Goal: Transaction & Acquisition: Purchase product/service

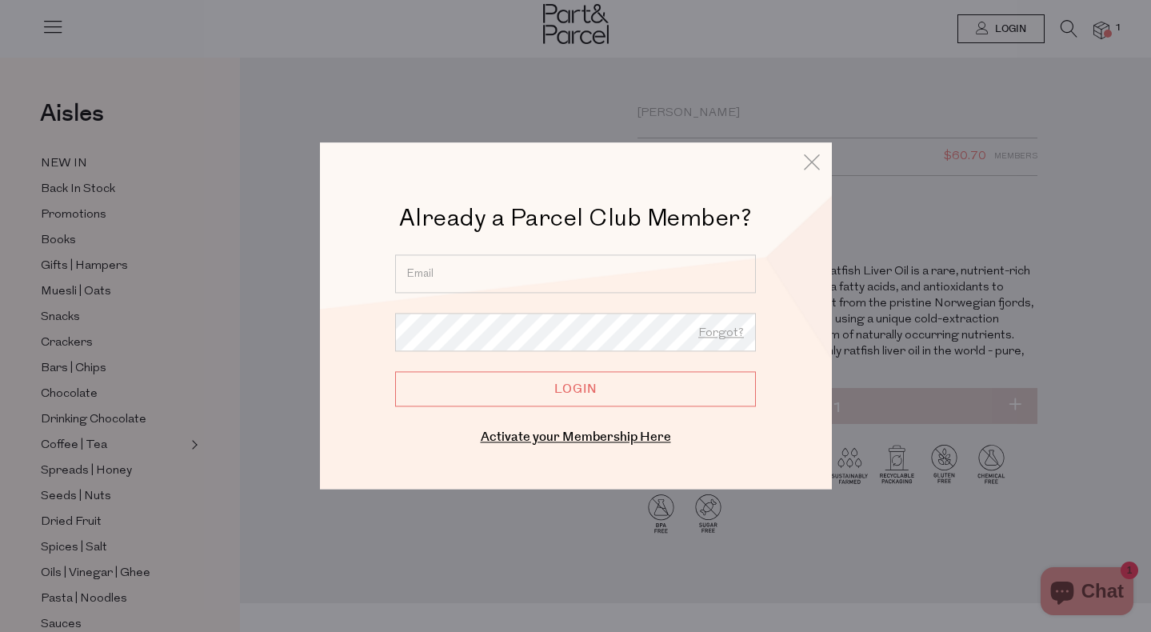
click at [672, 99] on div at bounding box center [575, 316] width 1151 height 632
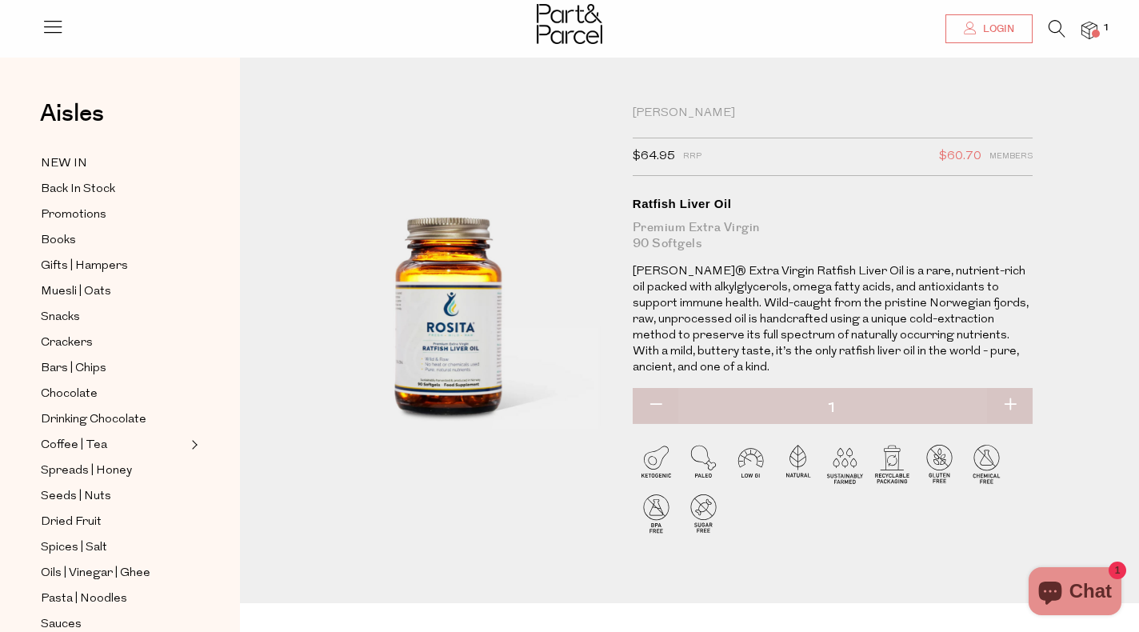
click at [981, 27] on span "Login" at bounding box center [996, 29] width 35 height 14
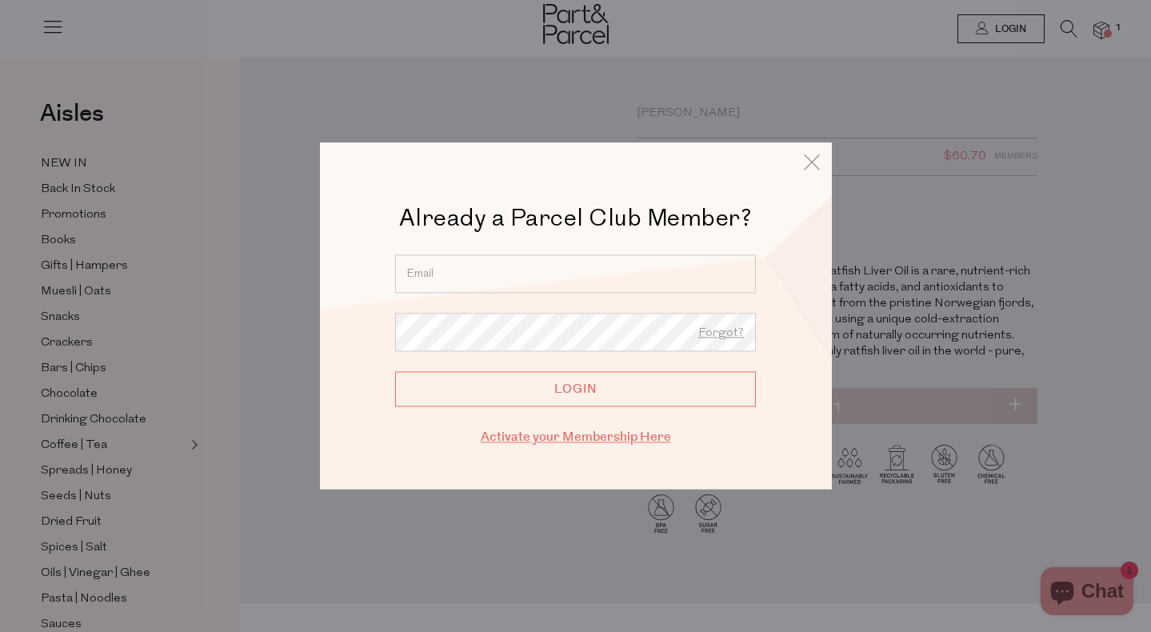
click at [552, 438] on link "Activate your Membership Here" at bounding box center [576, 437] width 190 height 18
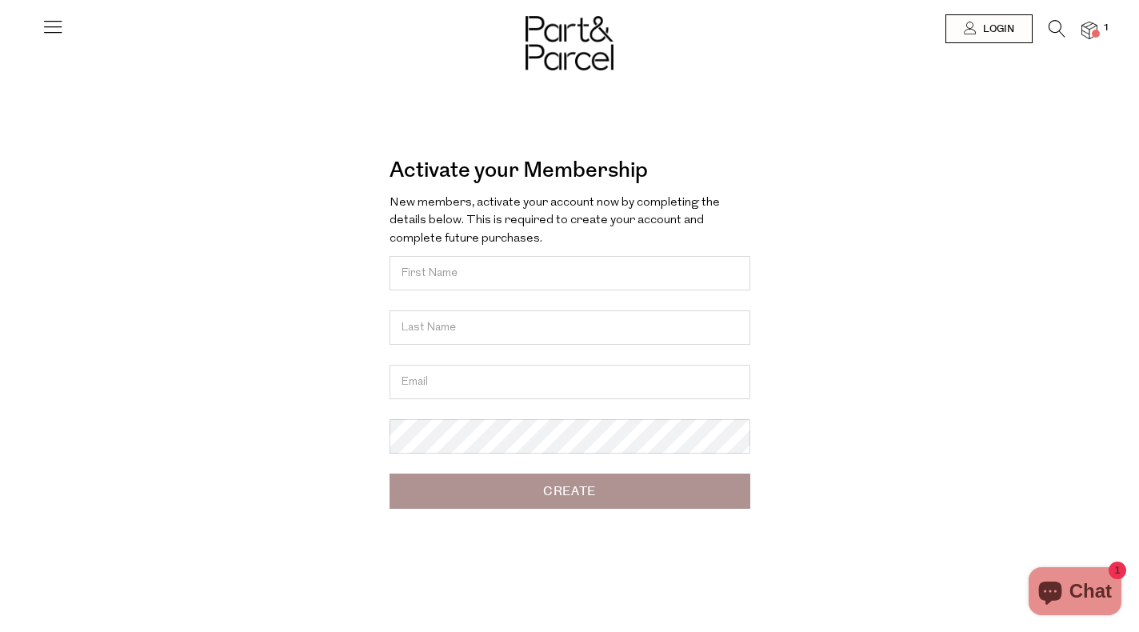
click at [472, 264] on input "text" at bounding box center [569, 273] width 361 height 34
type input "[PERSON_NAME]"
type input "ruszczynski"
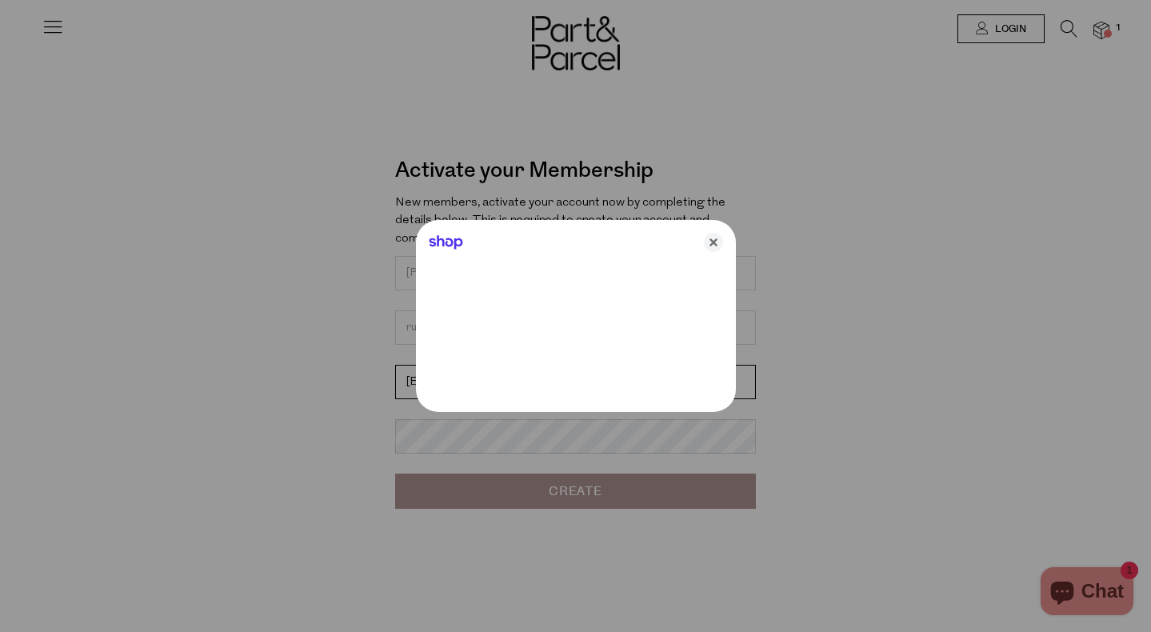
type input "[EMAIL_ADDRESS][DOMAIN_NAME]"
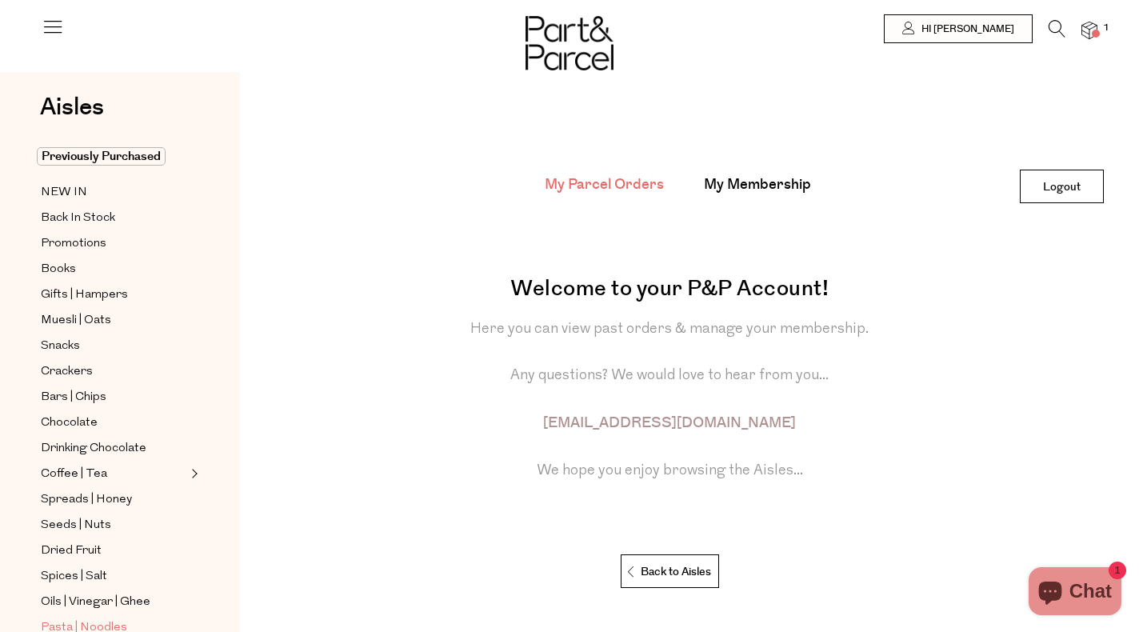
scroll to position [70, 0]
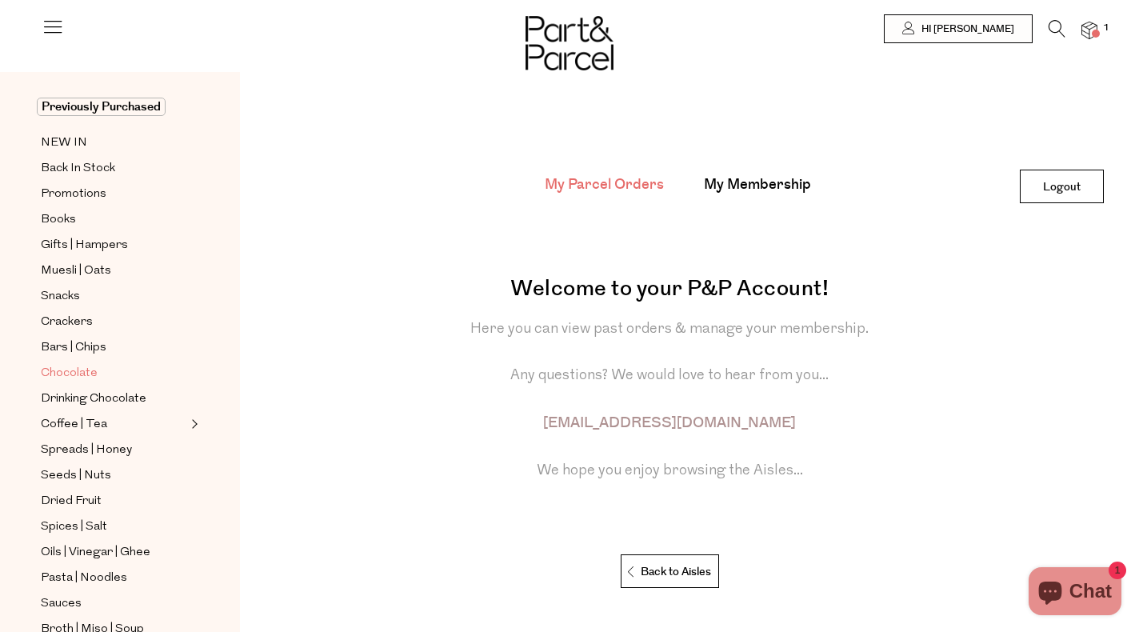
click at [78, 370] on span "Chocolate" at bounding box center [69, 373] width 57 height 19
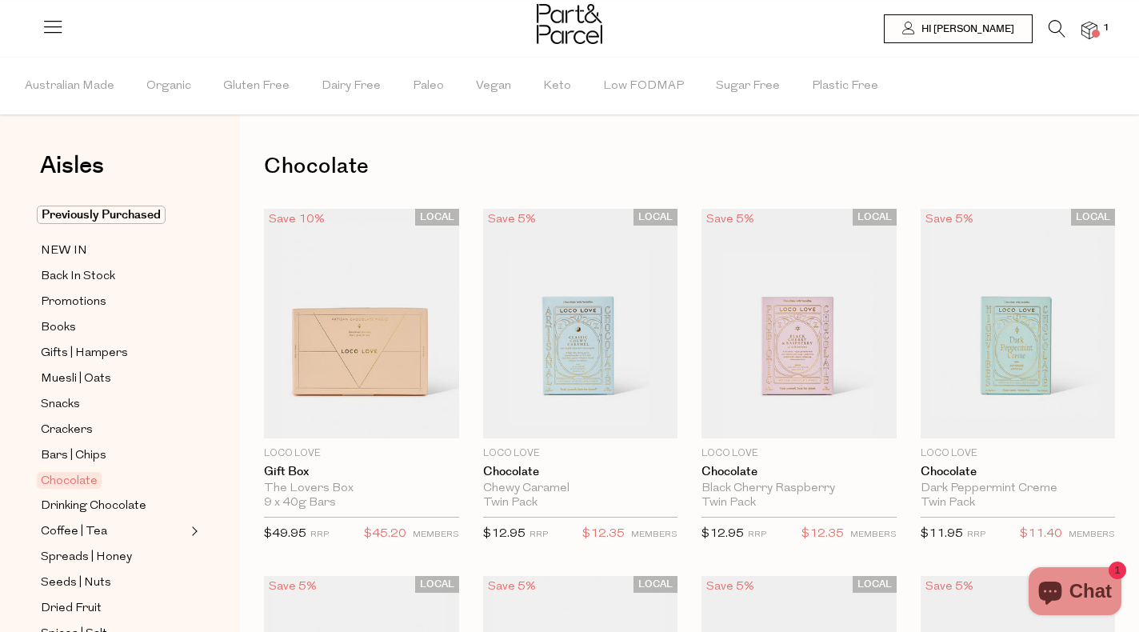
click at [1058, 27] on icon at bounding box center [1056, 29] width 17 height 18
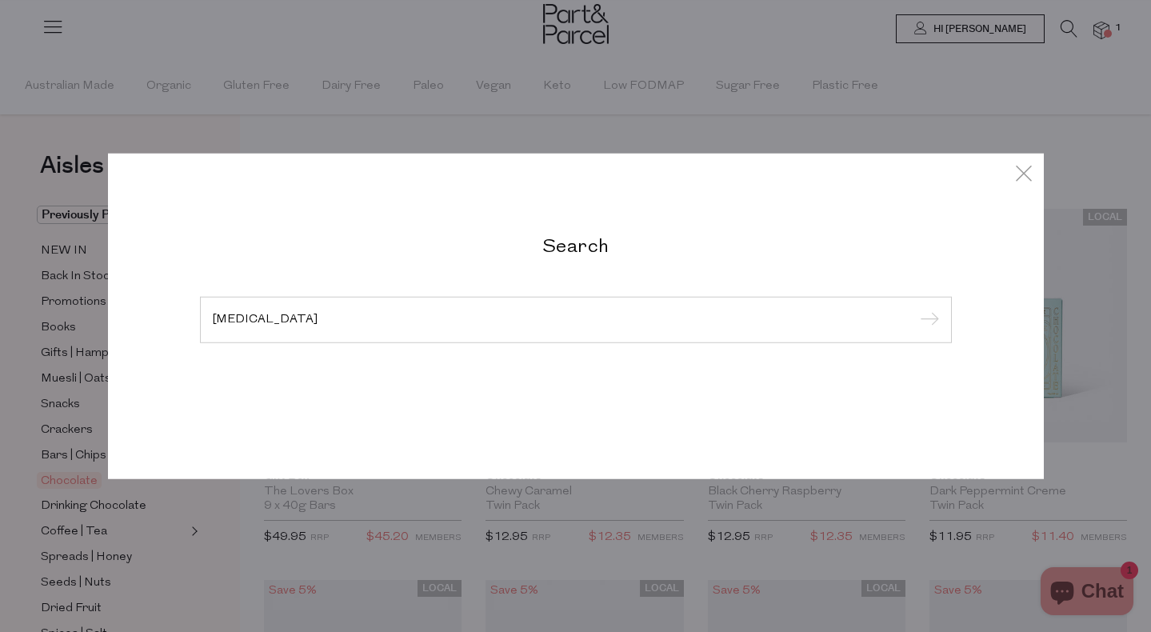
type input "milk thistle"
click at [926, 321] on input "submit" at bounding box center [927, 321] width 24 height 24
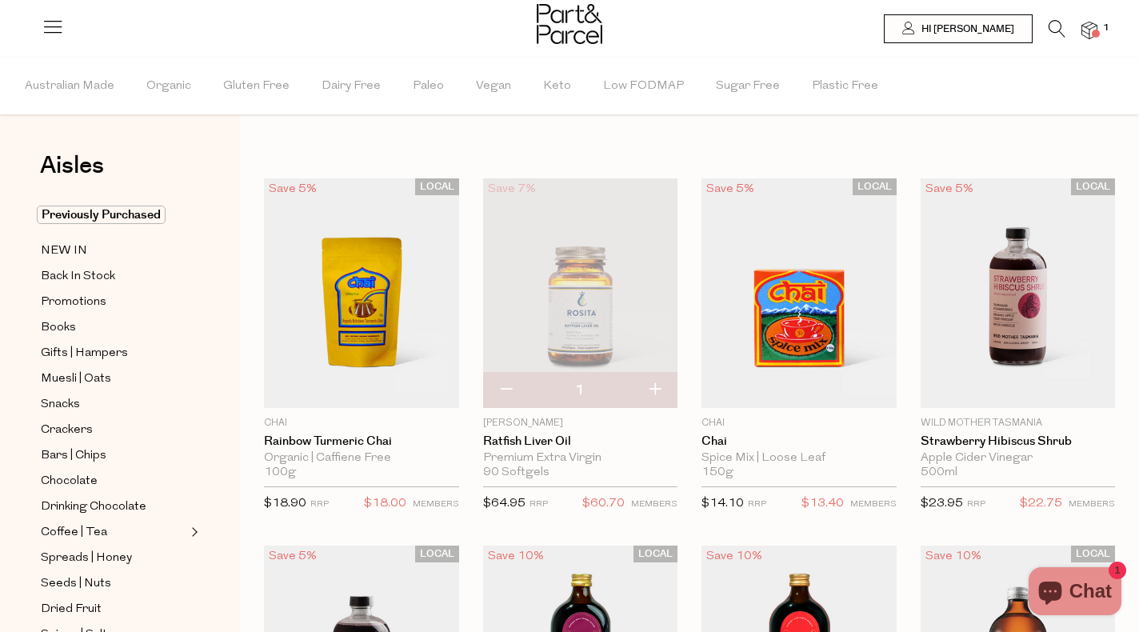
click at [654, 393] on button "button" at bounding box center [655, 390] width 46 height 35
type input "2"
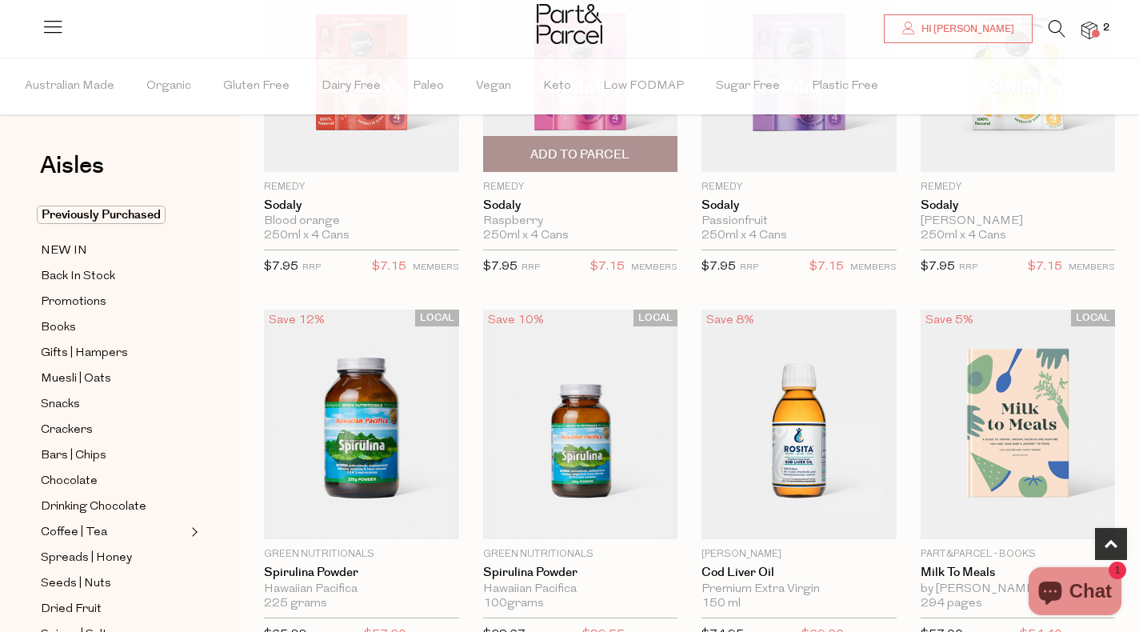
scroll to position [1143, 0]
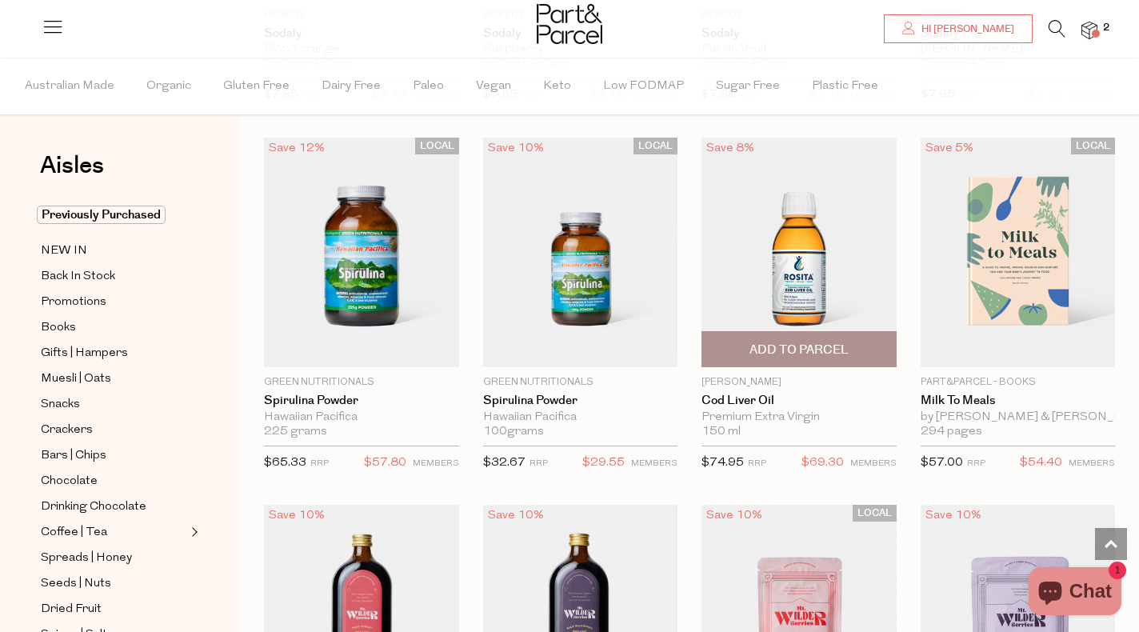
click at [768, 346] on span "Add To Parcel" at bounding box center [798, 349] width 99 height 17
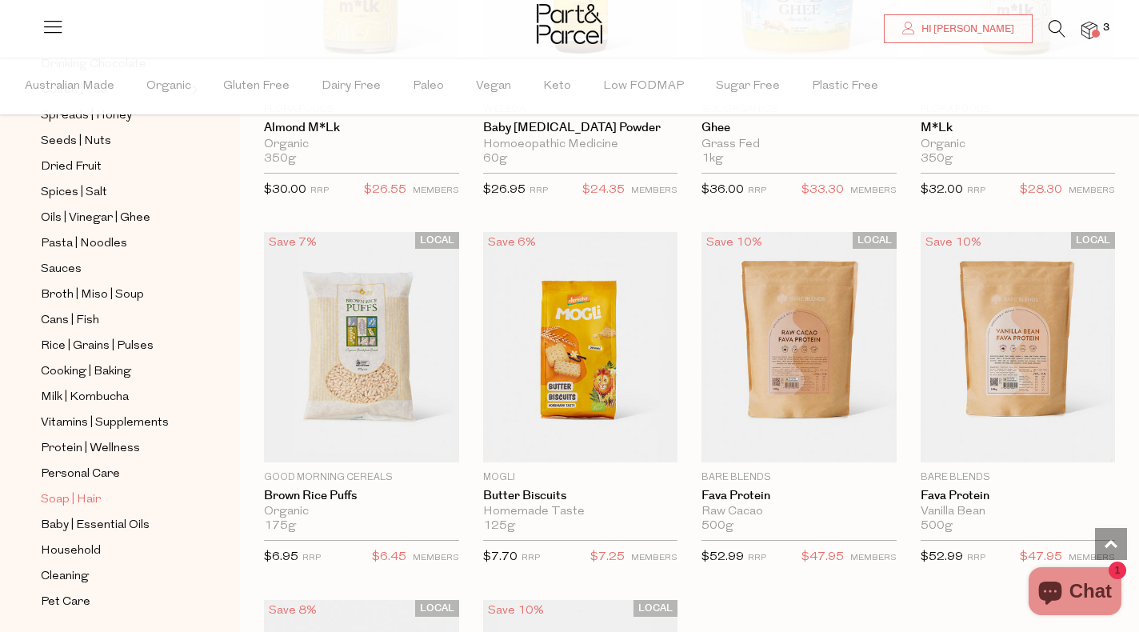
scroll to position [445, 0]
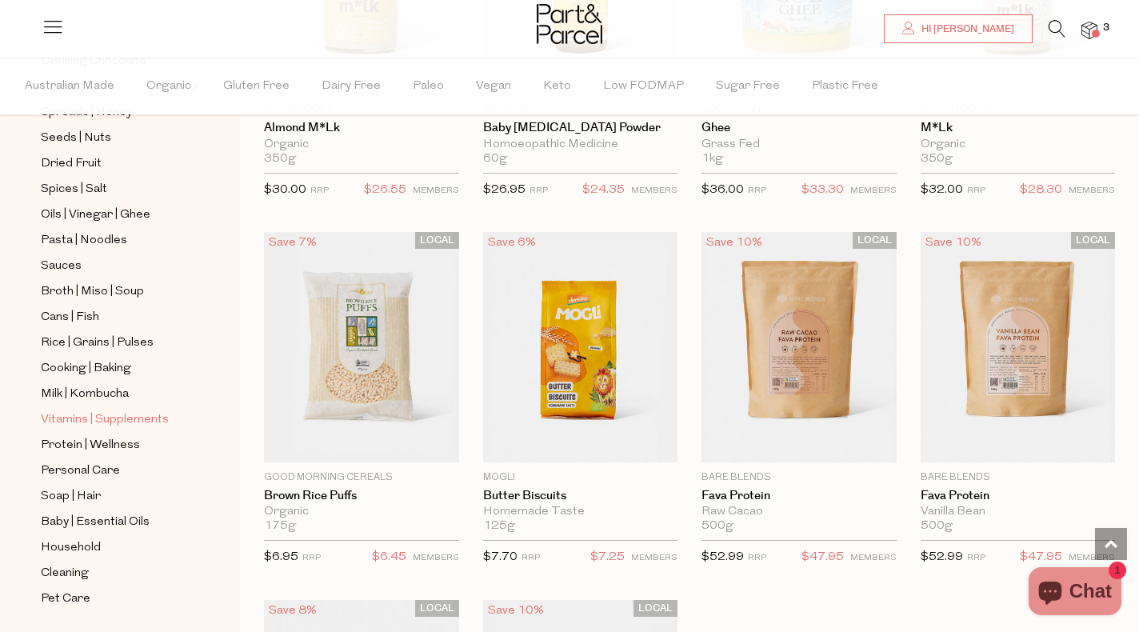
click at [136, 423] on span "Vitamins | Supplements" at bounding box center [105, 419] width 128 height 19
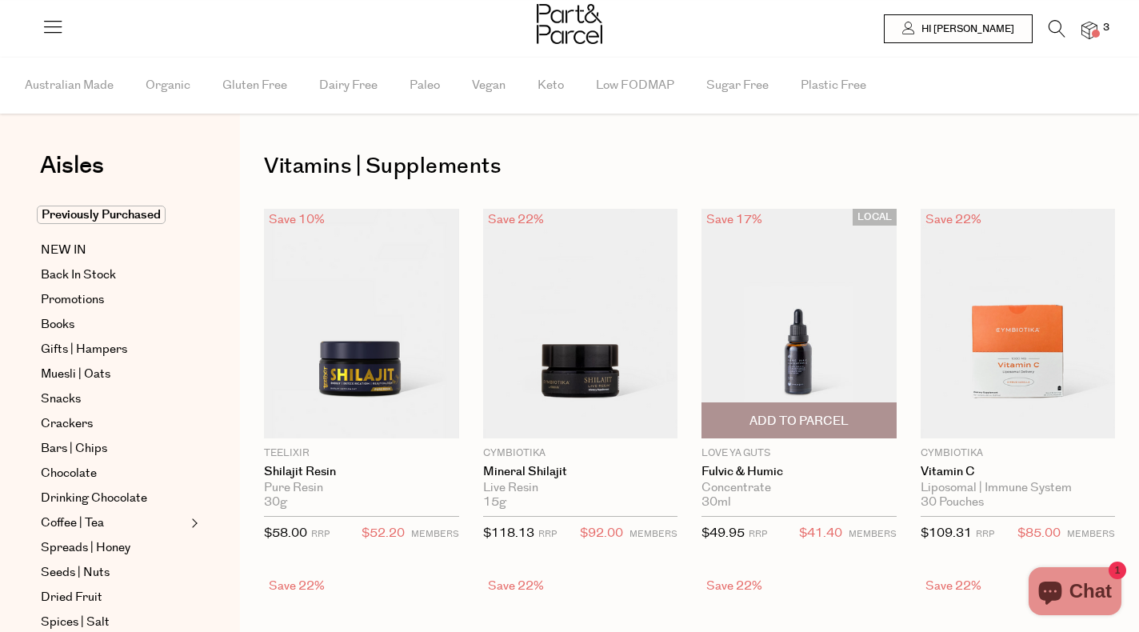
type input "2"
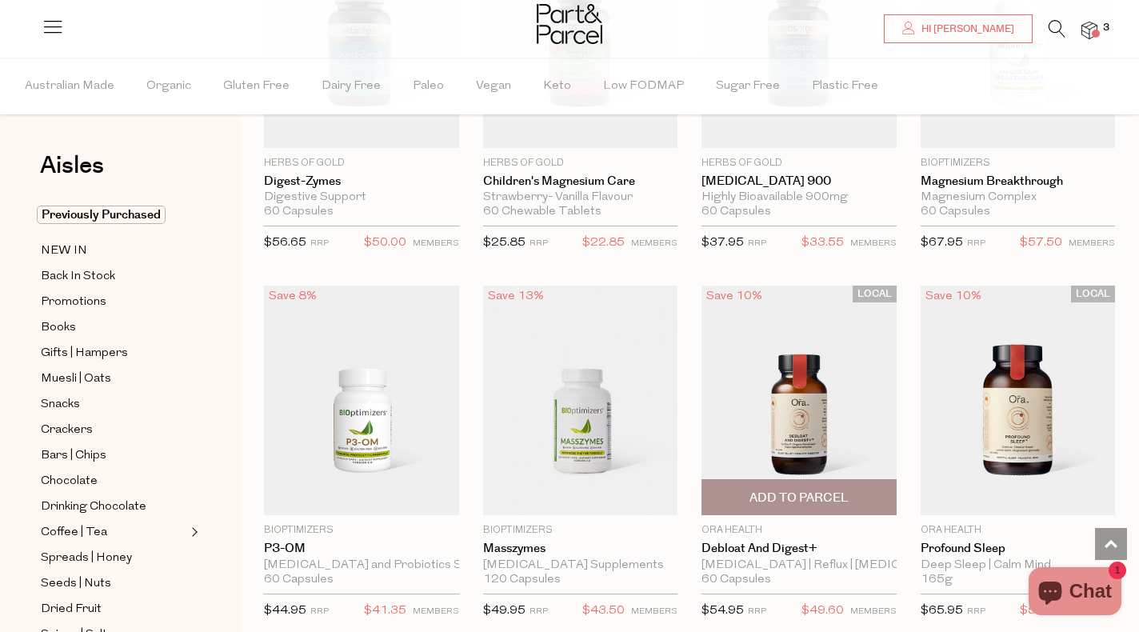
scroll to position [2130, 0]
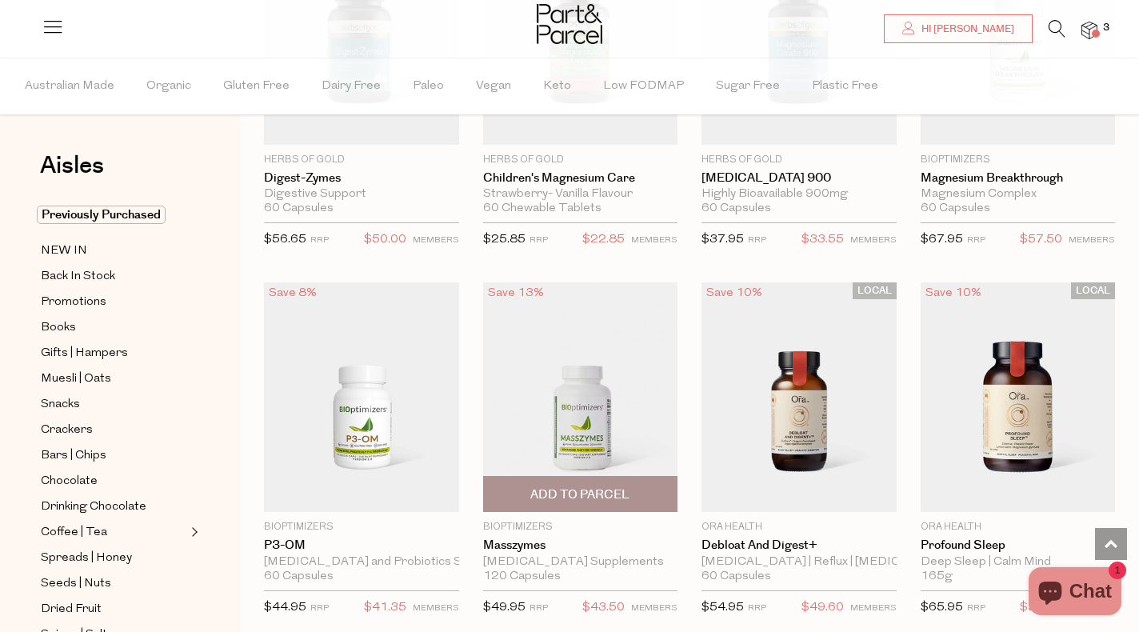
click at [573, 442] on img at bounding box center [580, 396] width 195 height 229
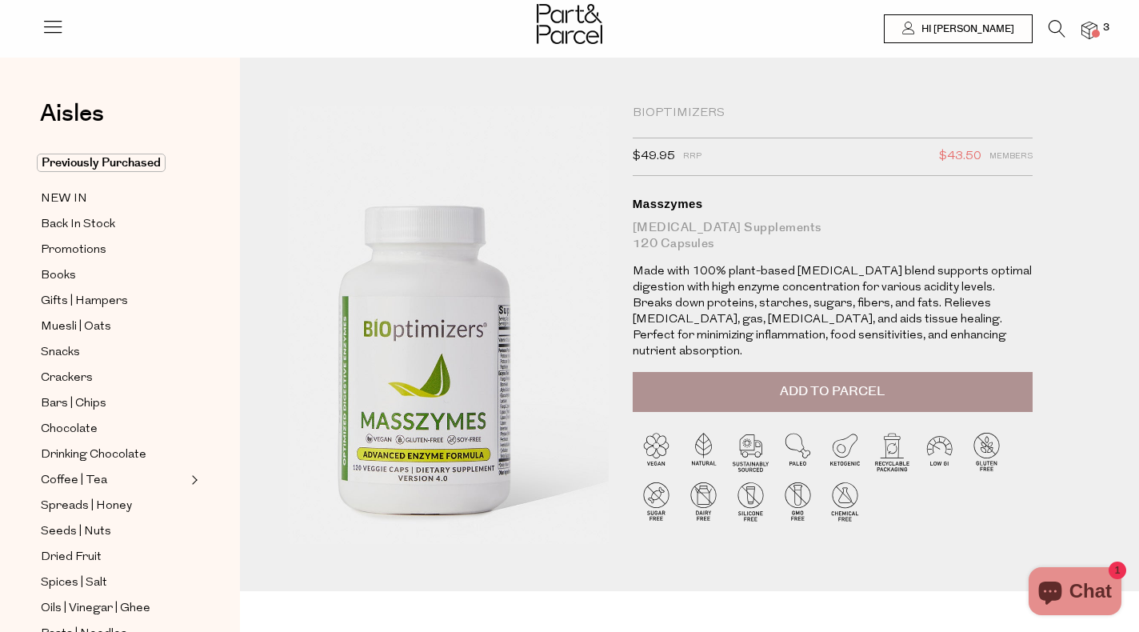
click at [485, 369] on img at bounding box center [418, 298] width 577 height 681
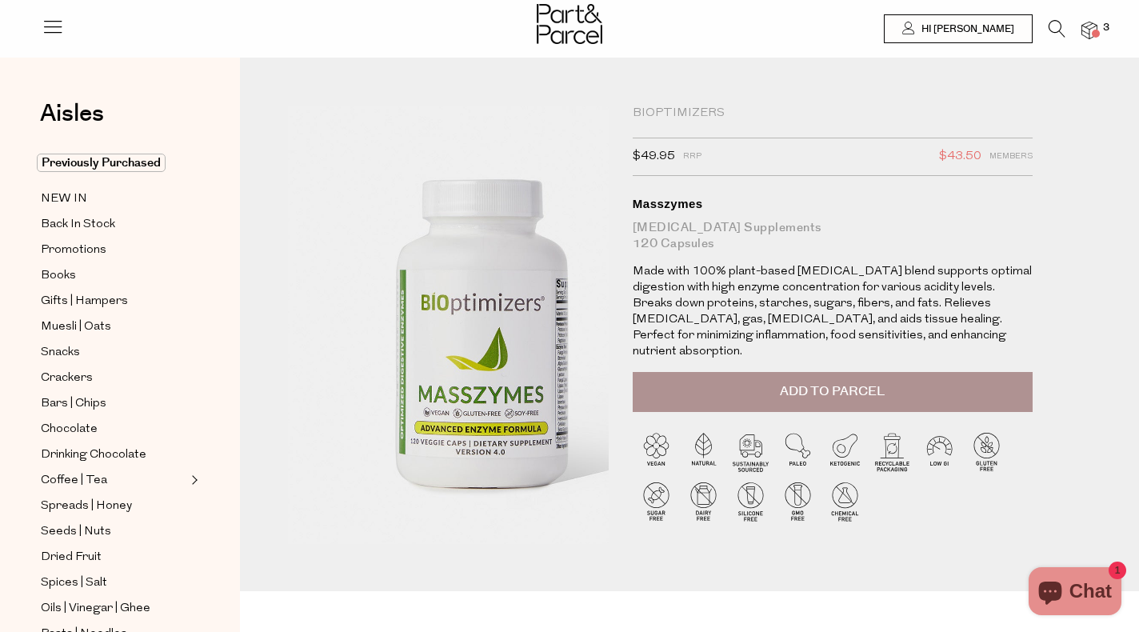
click at [413, 418] on img at bounding box center [475, 272] width 577 height 681
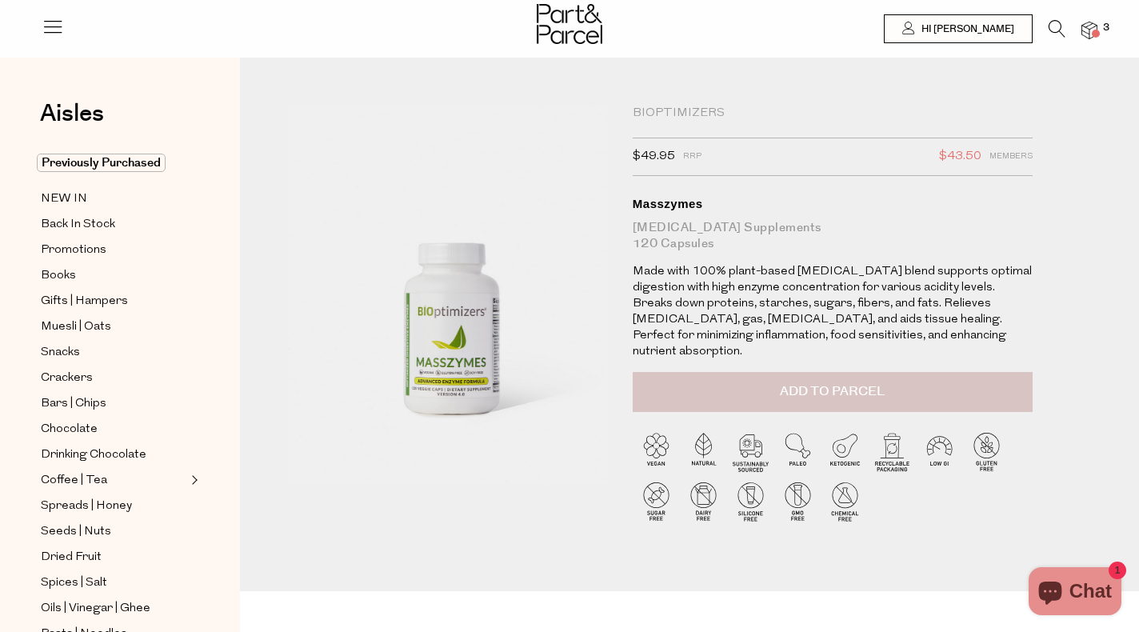
click at [780, 384] on button "Add to Parcel" at bounding box center [833, 392] width 400 height 40
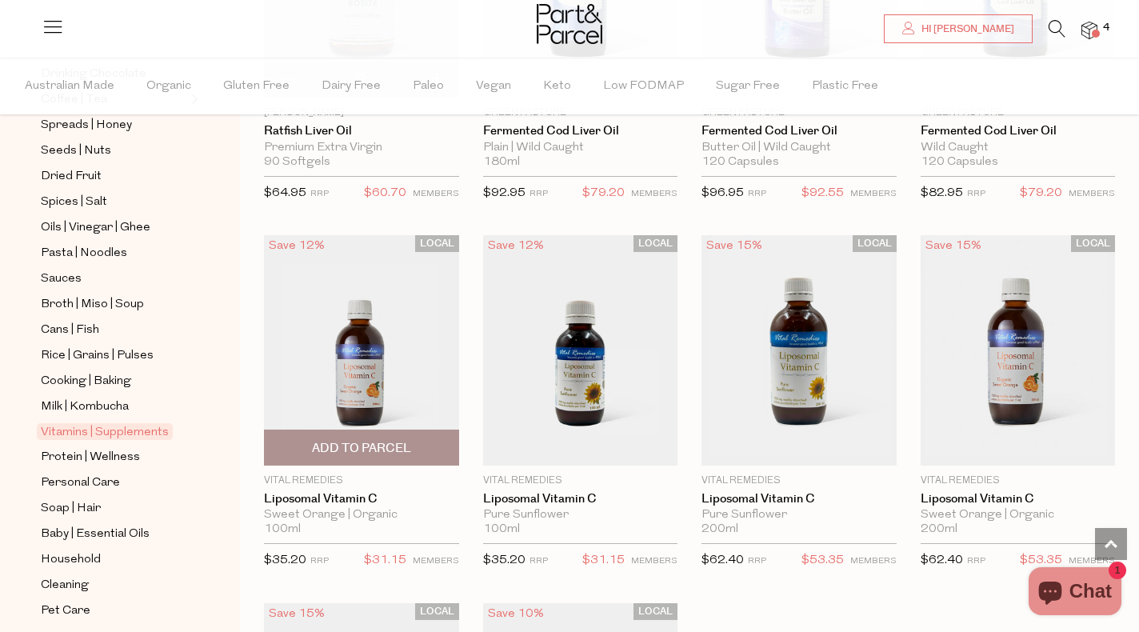
scroll to position [4518, 0]
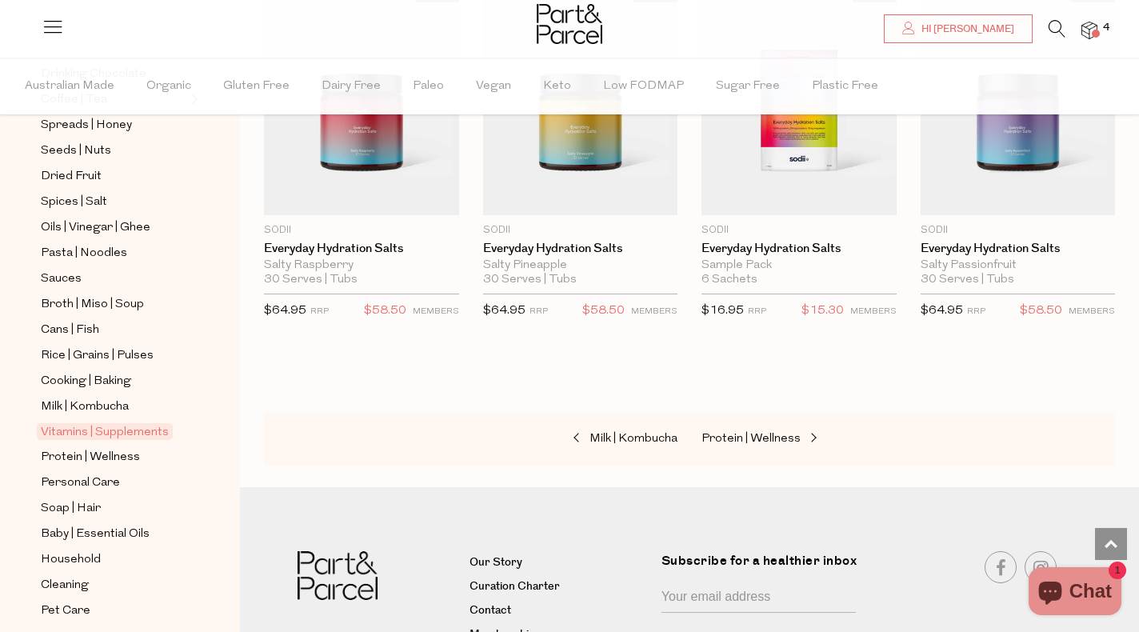
scroll to position [4911, 0]
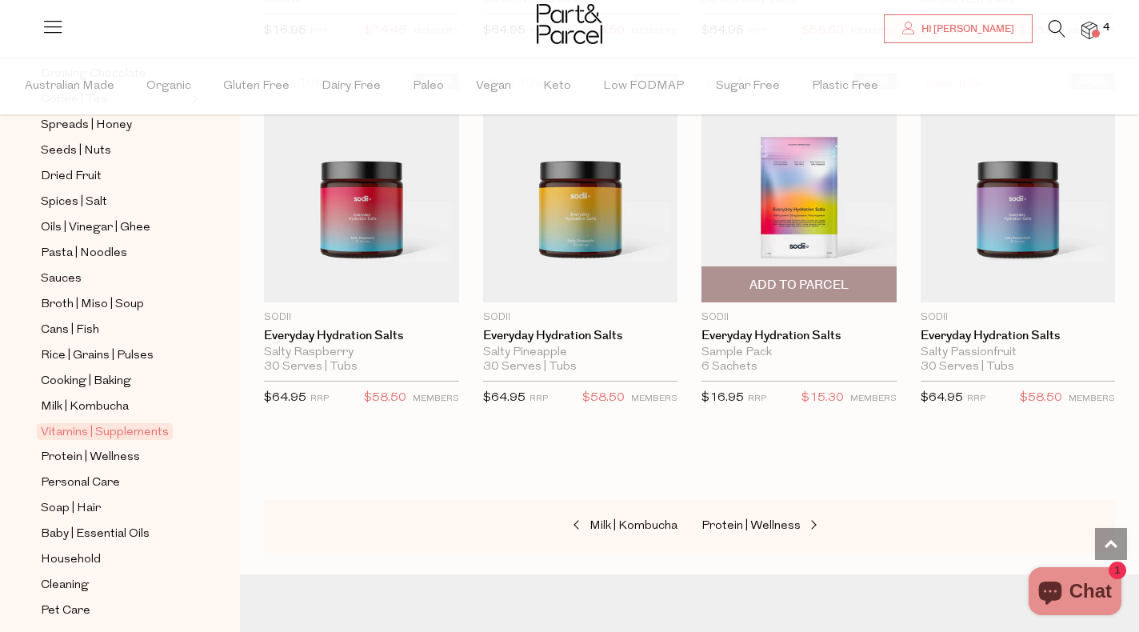
click at [786, 203] on img at bounding box center [798, 187] width 195 height 229
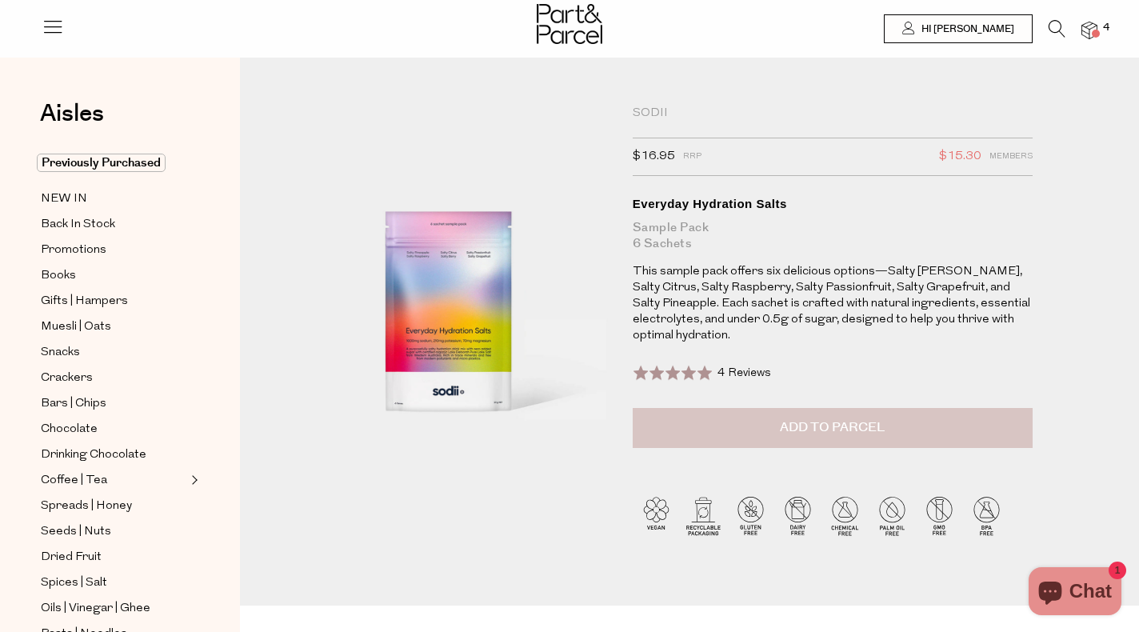
click at [695, 408] on button "Add to Parcel" at bounding box center [833, 428] width 400 height 40
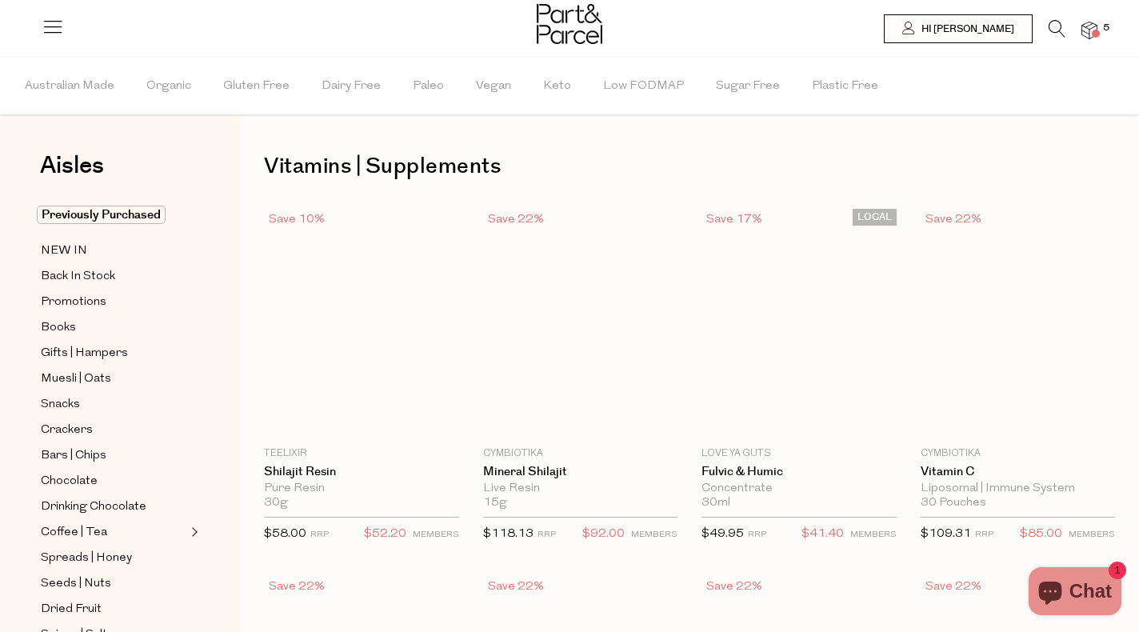
scroll to position [4525, 0]
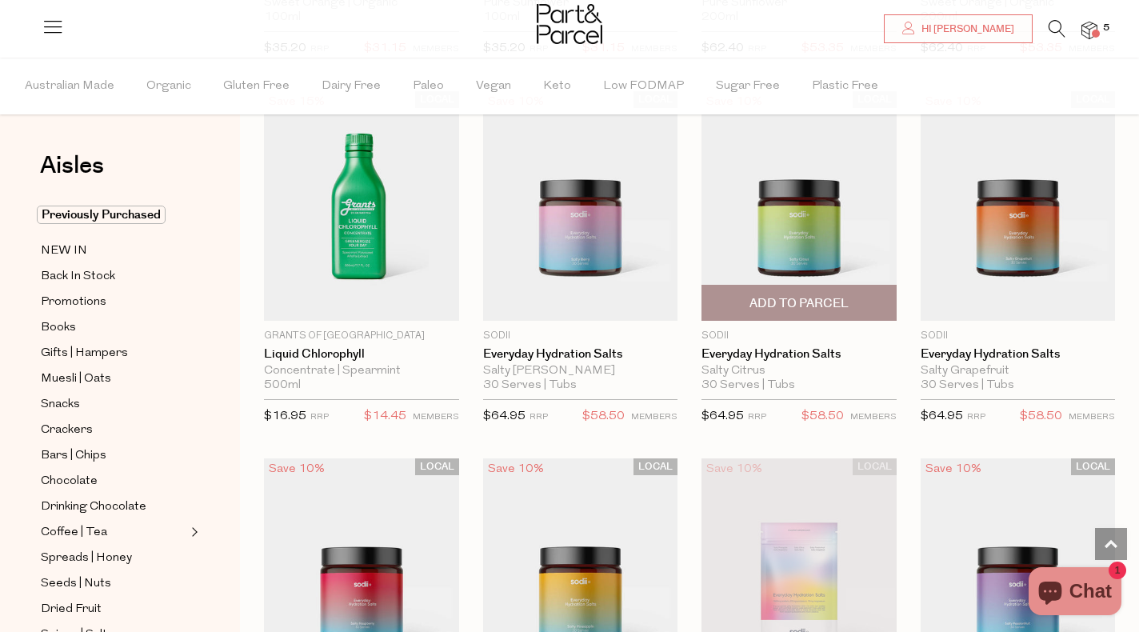
type input "2"
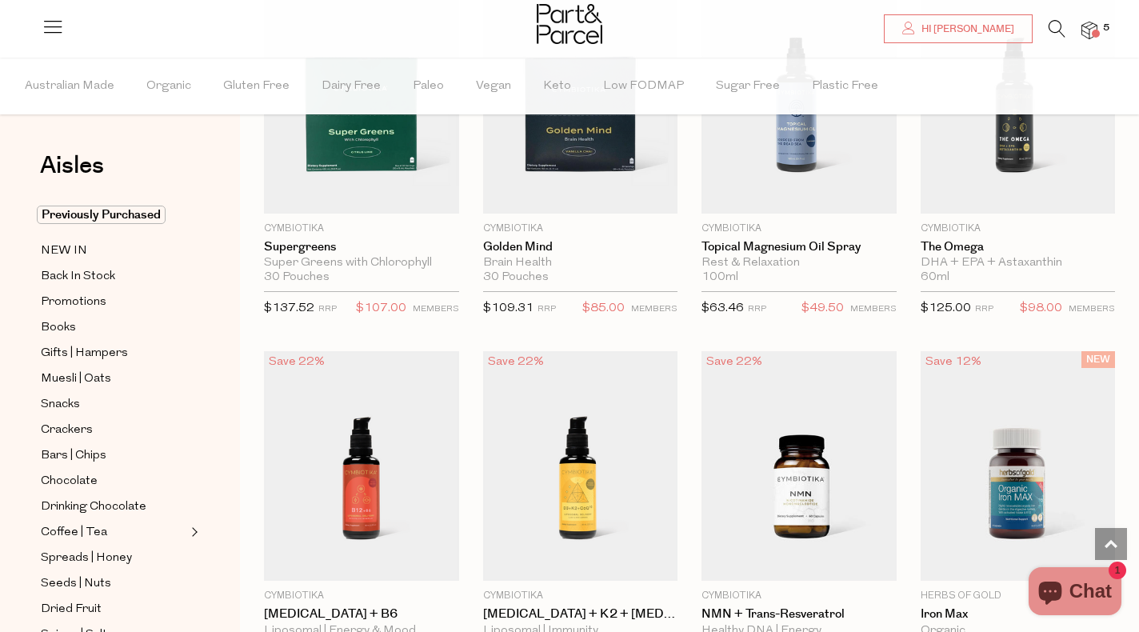
scroll to position [0, 0]
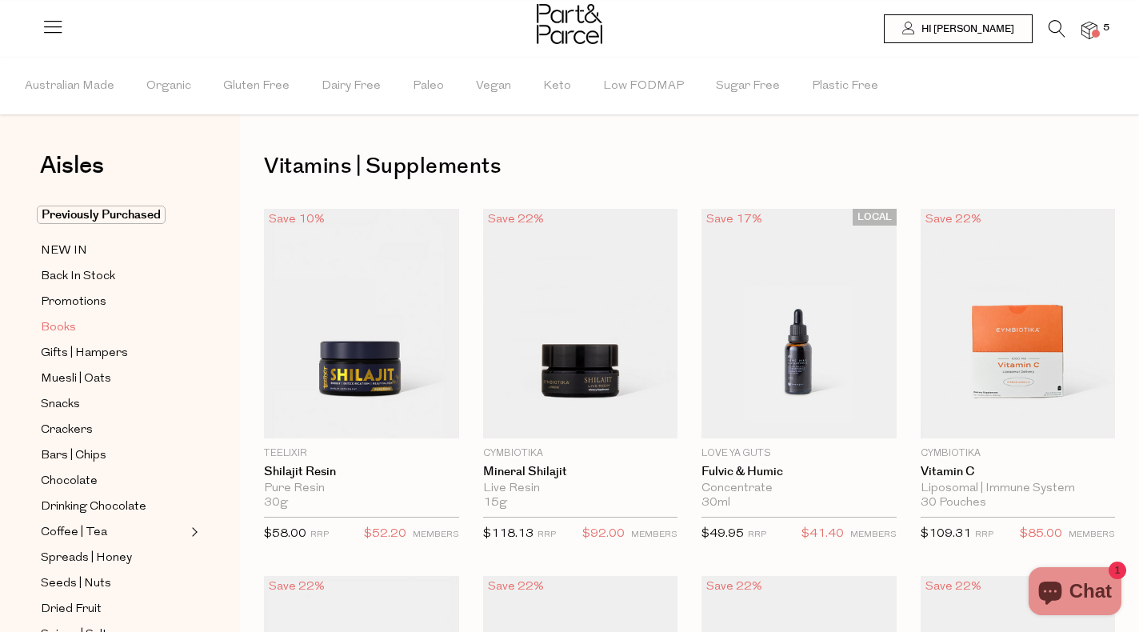
click at [66, 325] on span "Books" at bounding box center [58, 327] width 35 height 19
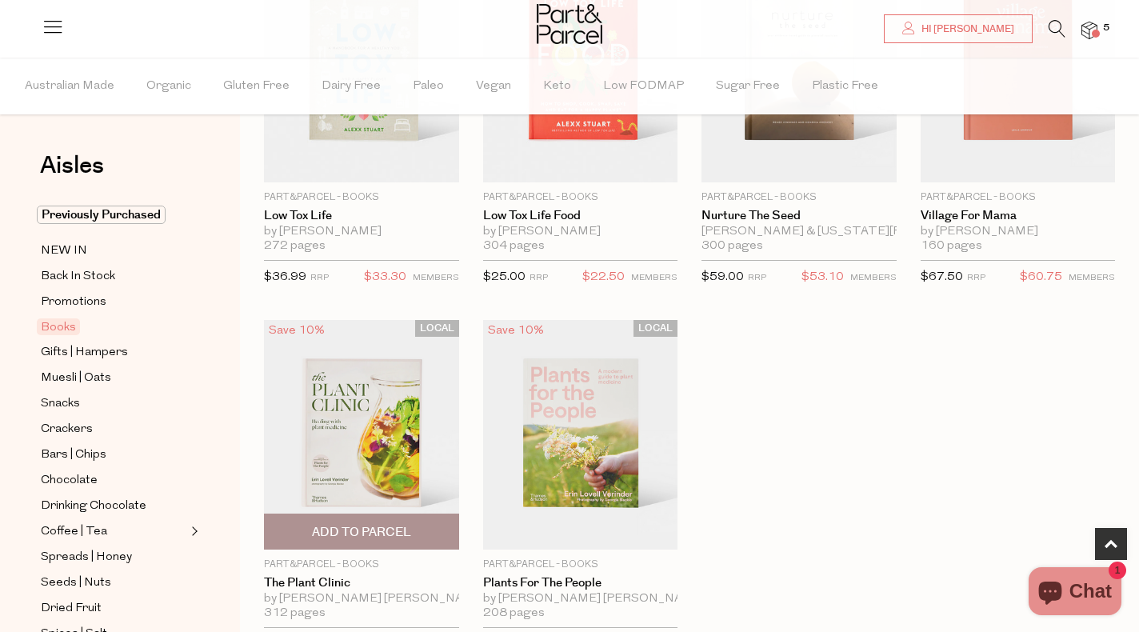
scroll to position [758, 0]
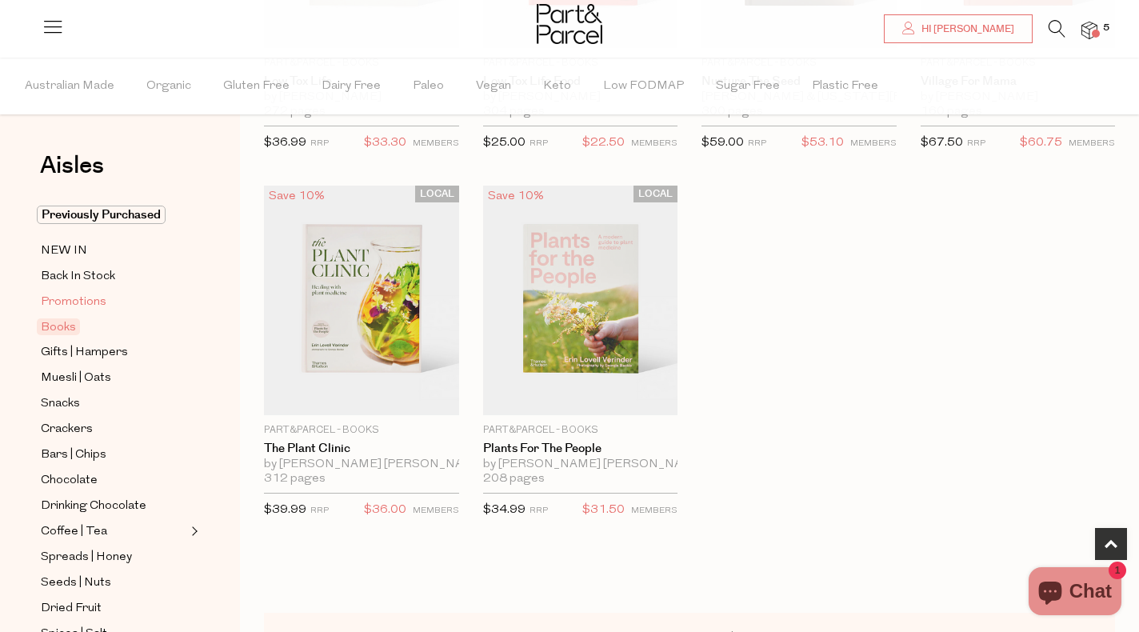
click at [64, 303] on span "Promotions" at bounding box center [74, 302] width 66 height 19
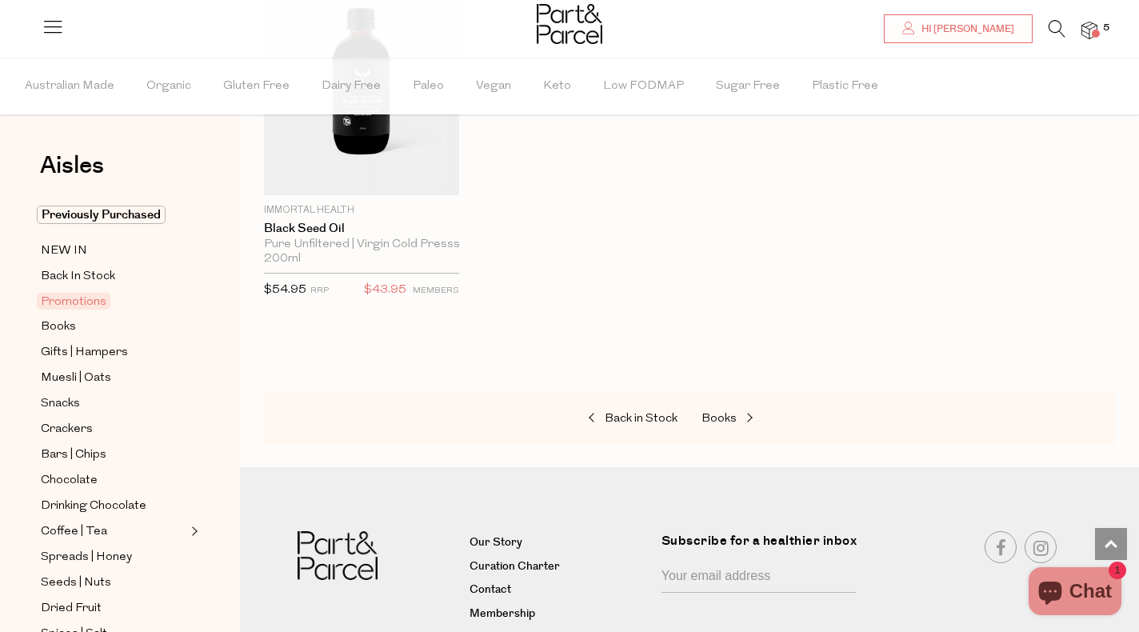
scroll to position [1084, 0]
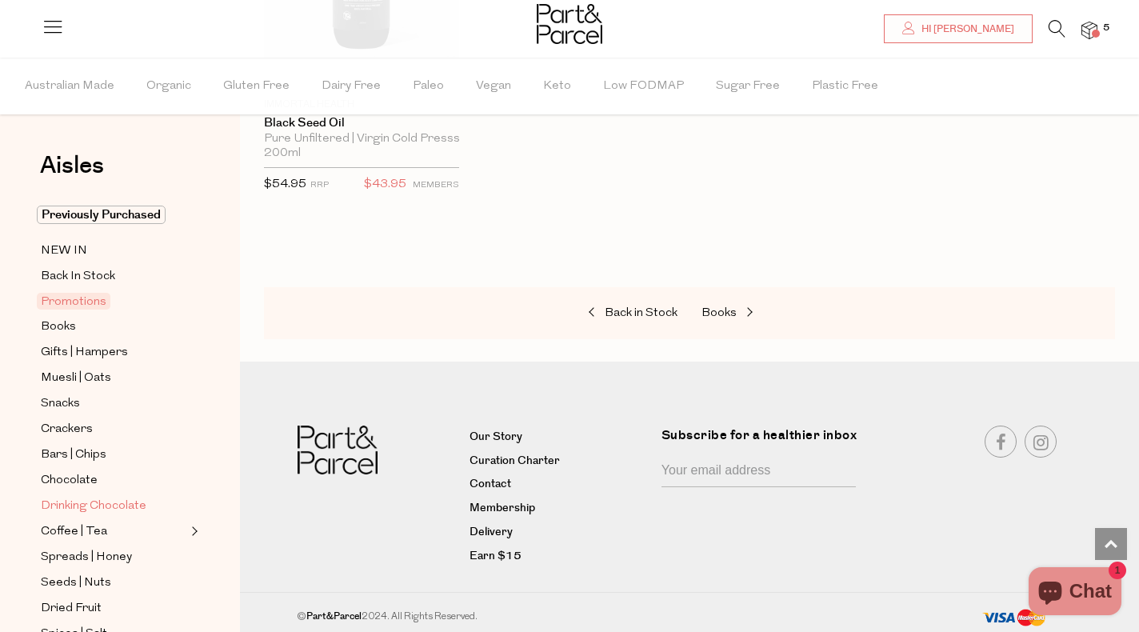
click at [58, 502] on span "Drinking Chocolate" at bounding box center [94, 506] width 106 height 19
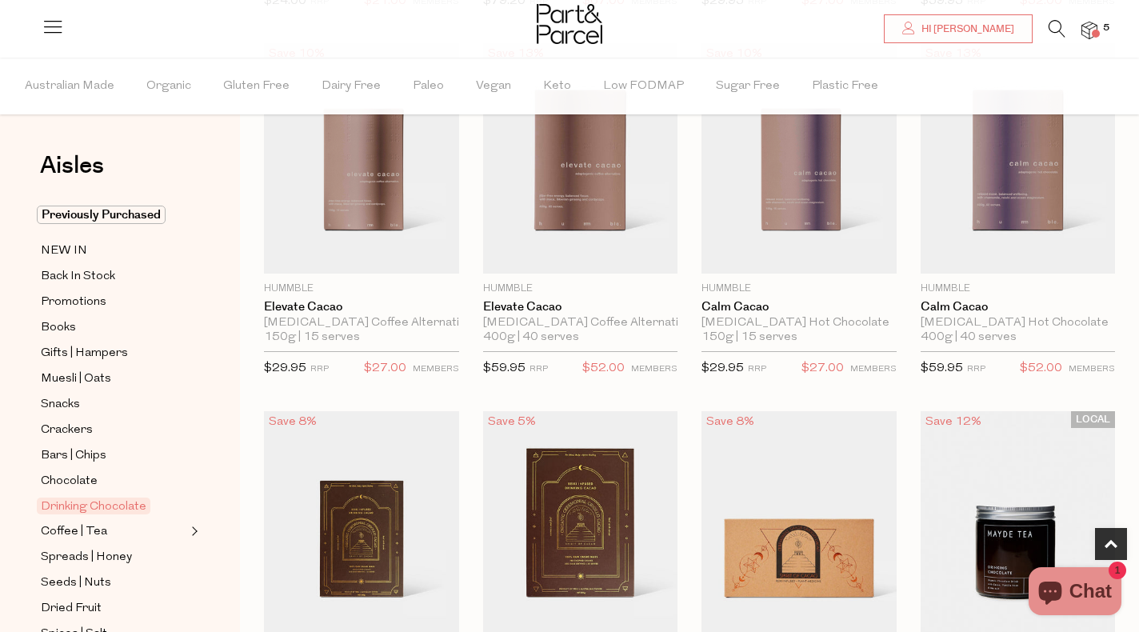
scroll to position [429, 0]
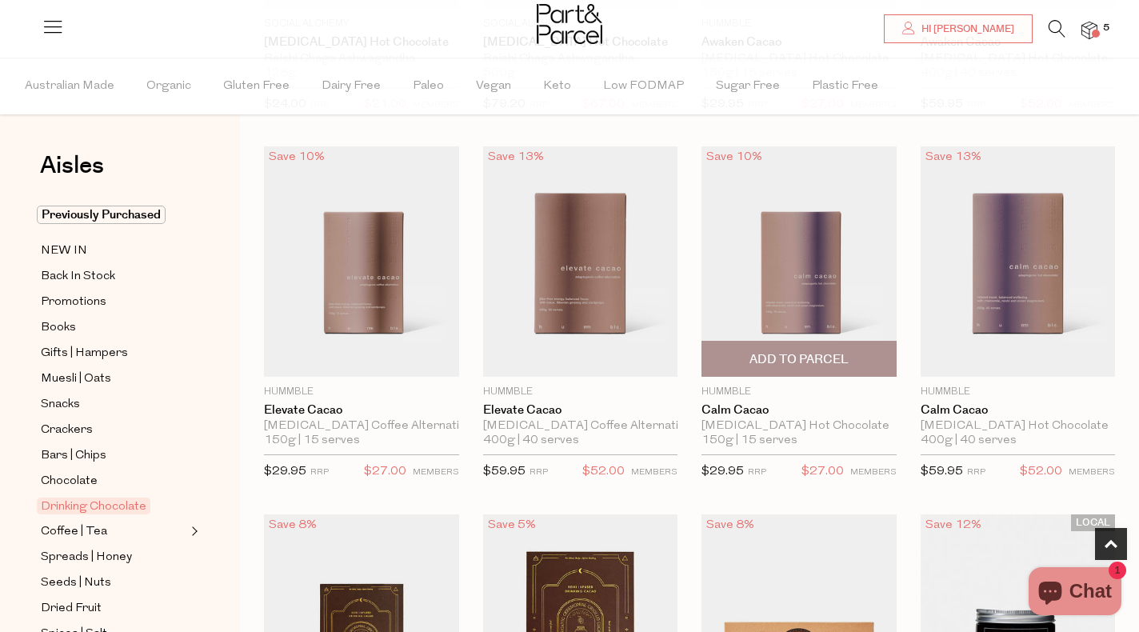
click at [804, 297] on img at bounding box center [798, 260] width 195 height 229
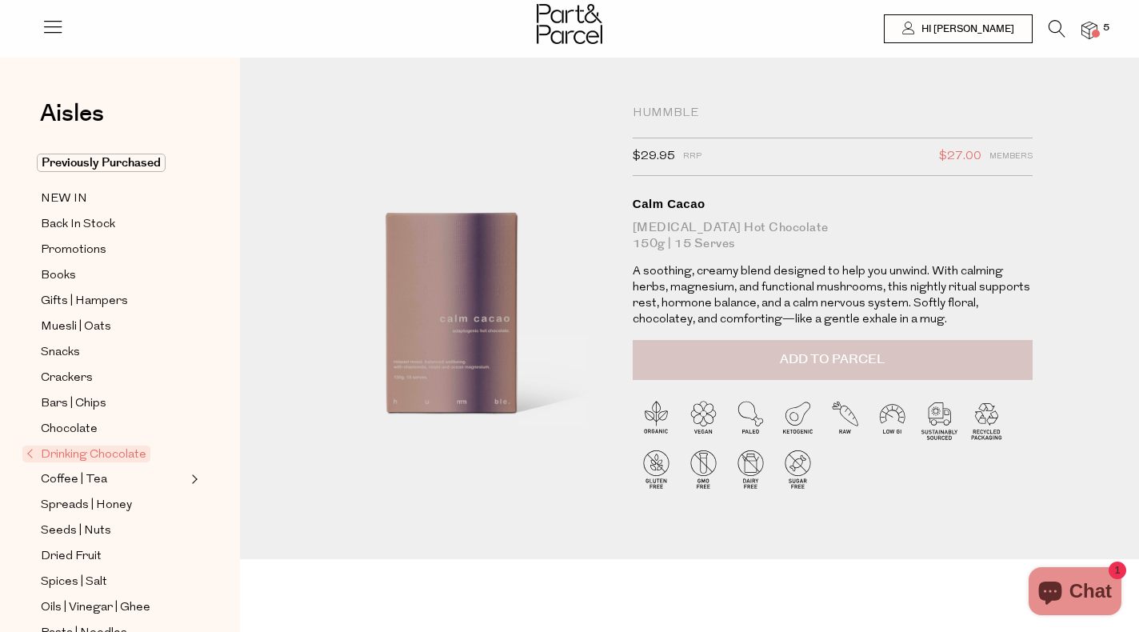
click at [708, 358] on button "Add to Parcel" at bounding box center [833, 360] width 400 height 40
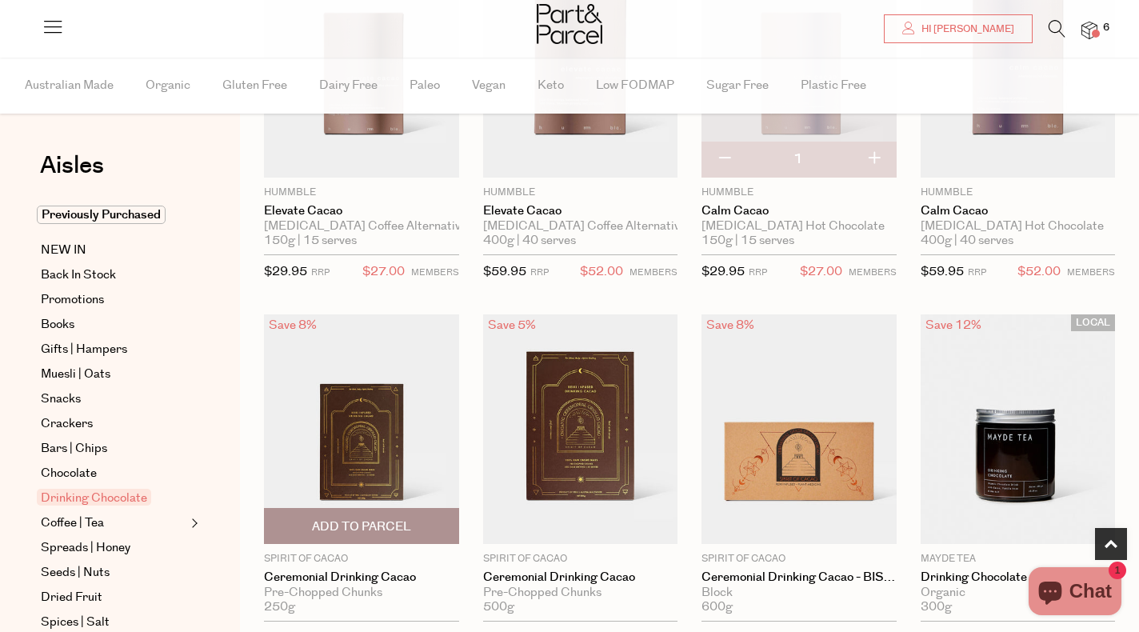
scroll to position [631, 0]
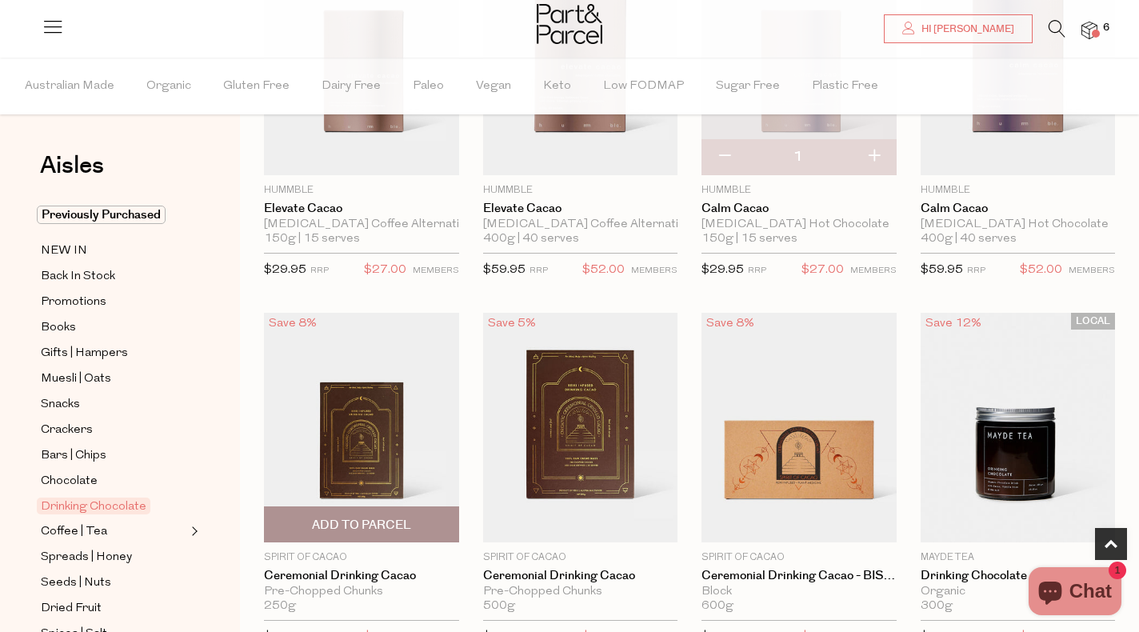
click at [376, 443] on img at bounding box center [361, 426] width 195 height 229
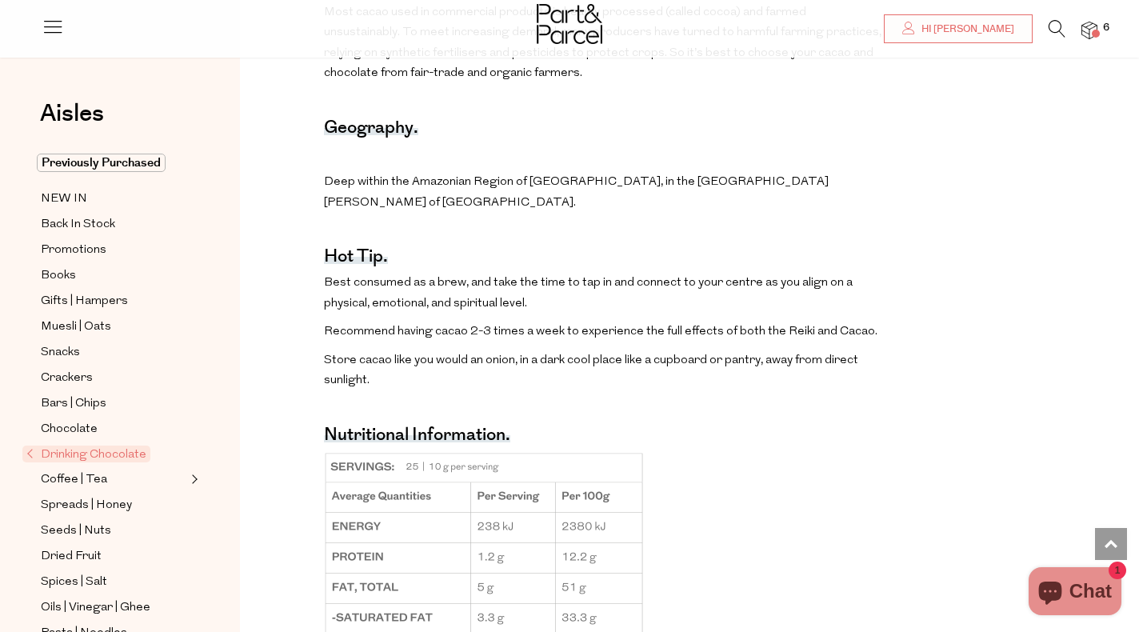
scroll to position [2002, 0]
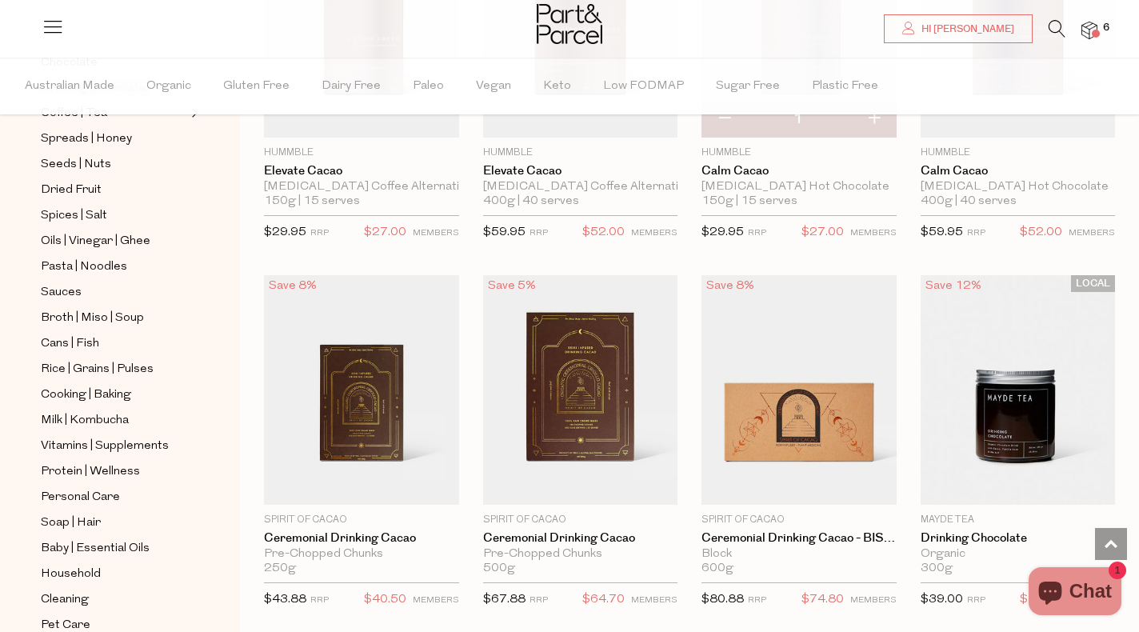
scroll to position [814, 0]
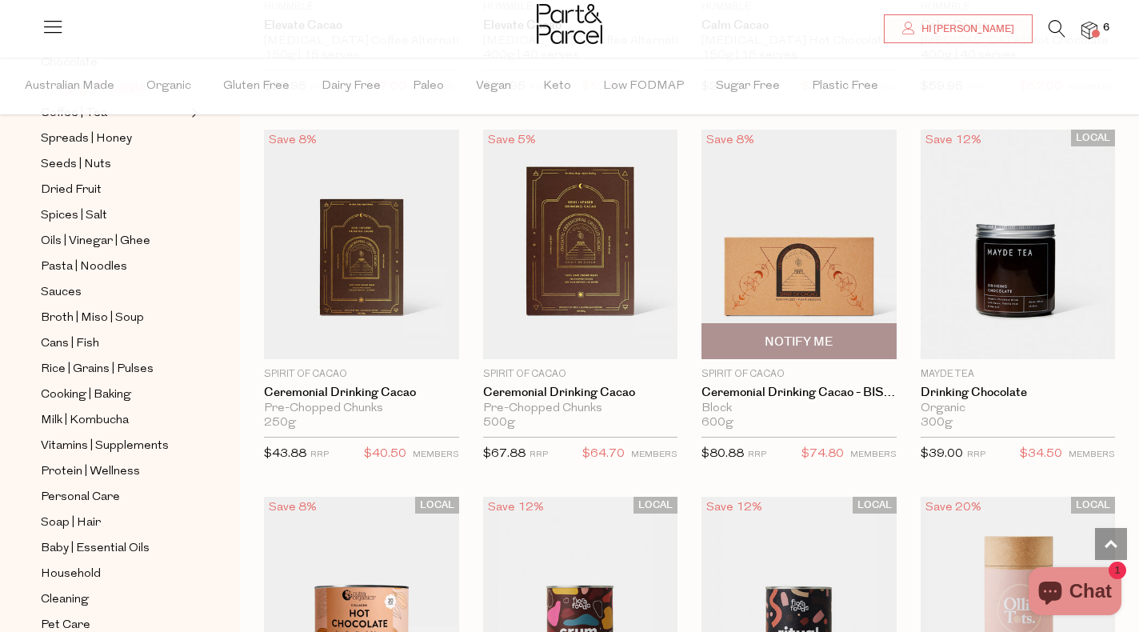
click at [782, 293] on img at bounding box center [798, 243] width 195 height 229
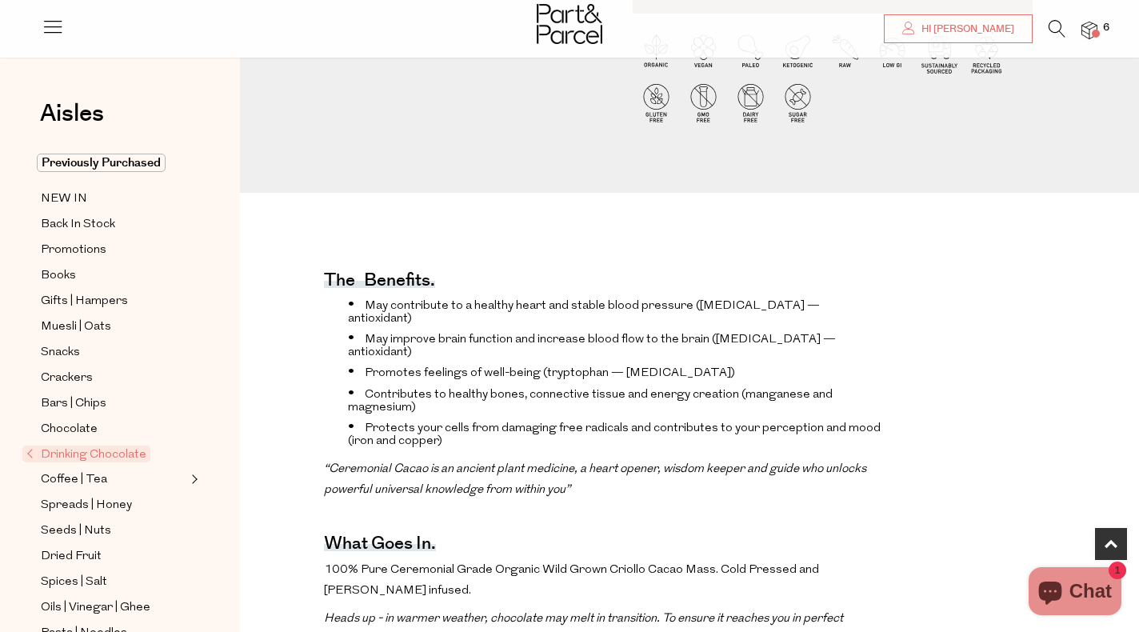
scroll to position [494, 0]
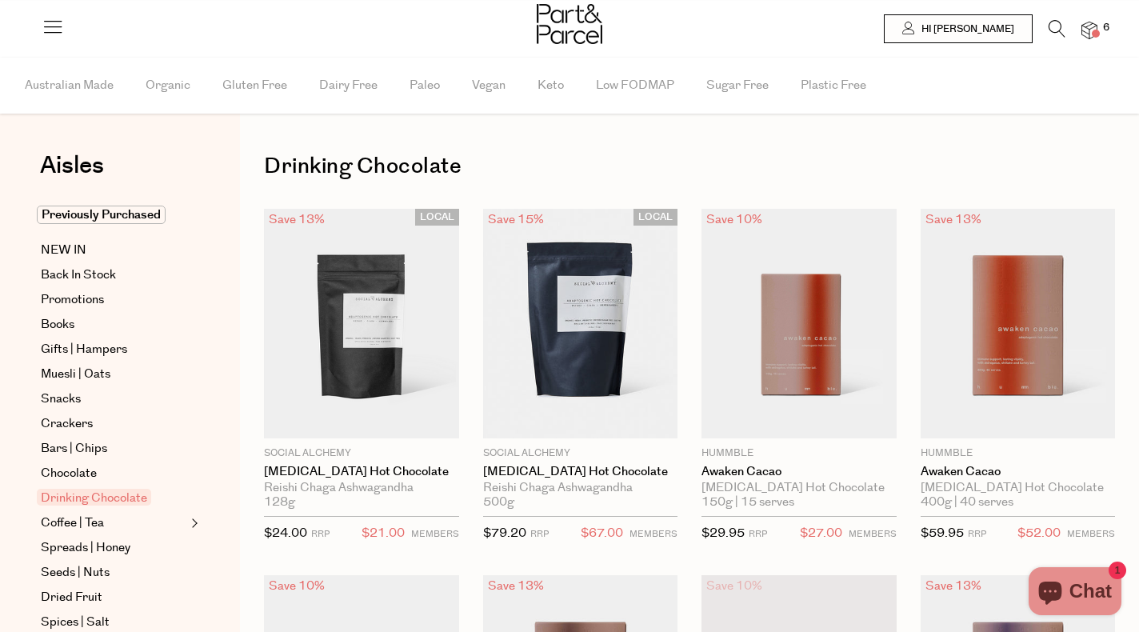
scroll to position [445, 0]
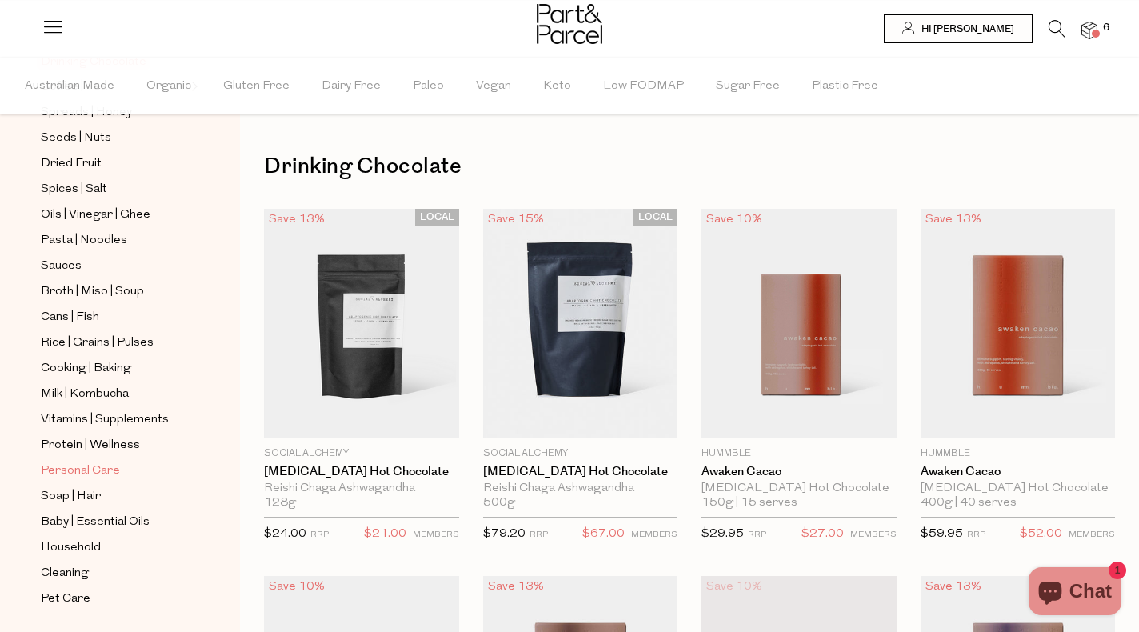
click at [107, 473] on span "Personal Care" at bounding box center [80, 470] width 79 height 19
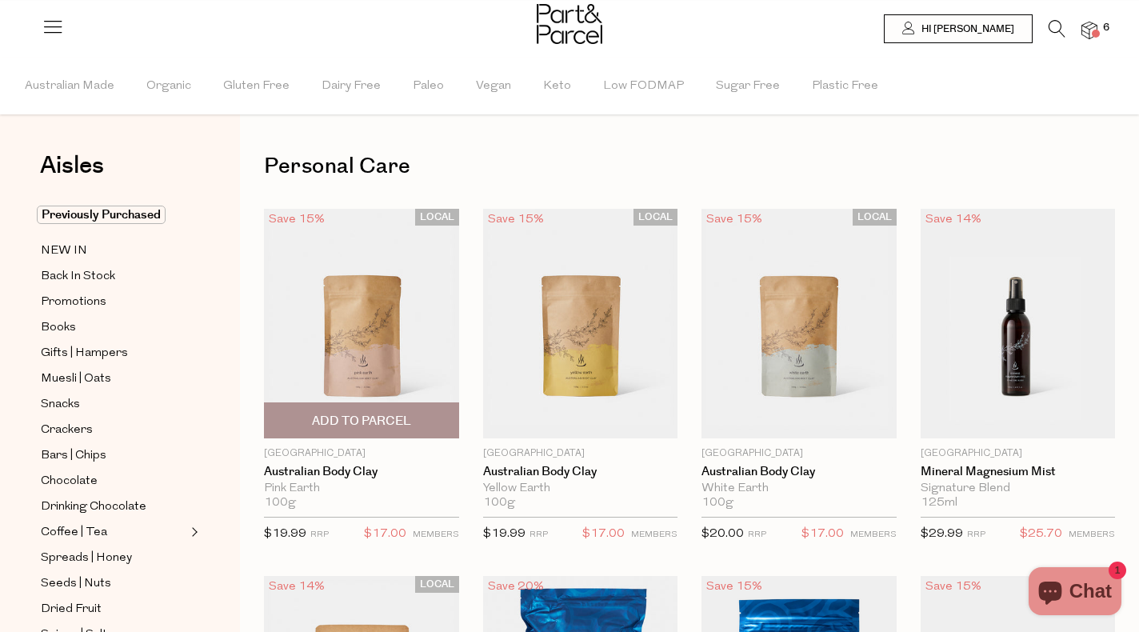
click at [362, 345] on img at bounding box center [361, 323] width 195 height 229
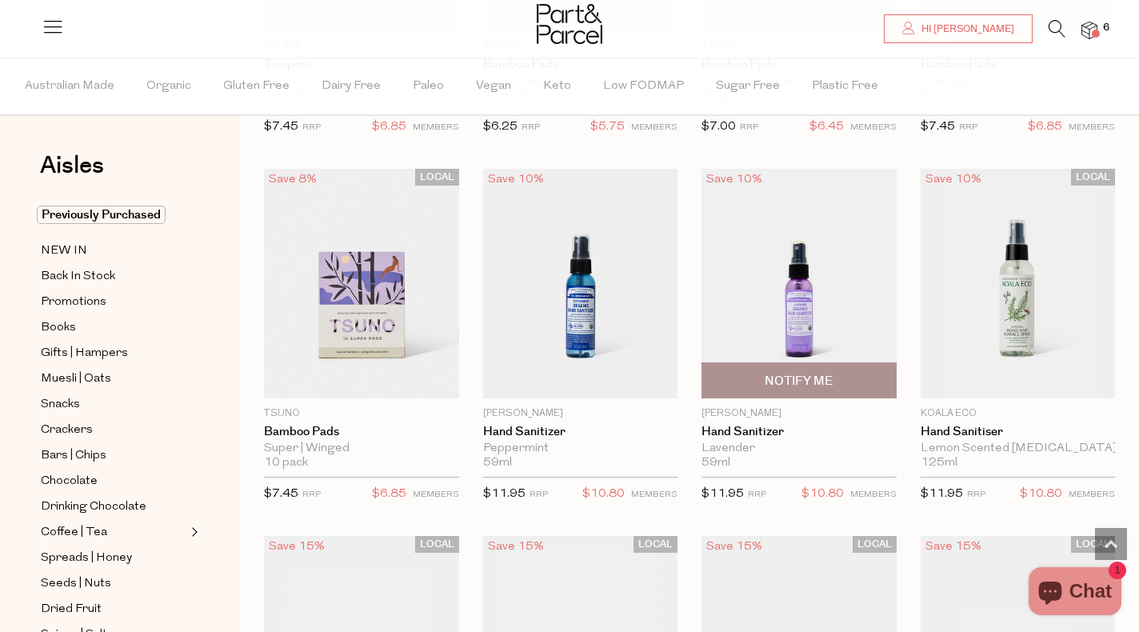
scroll to position [4172, 0]
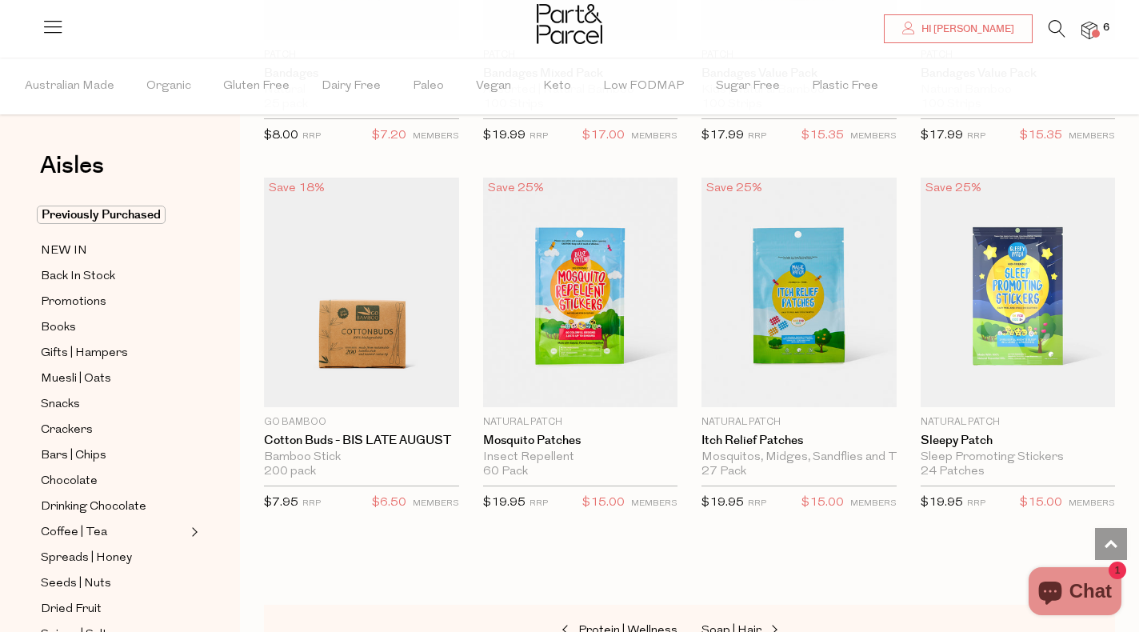
scroll to position [5989, 0]
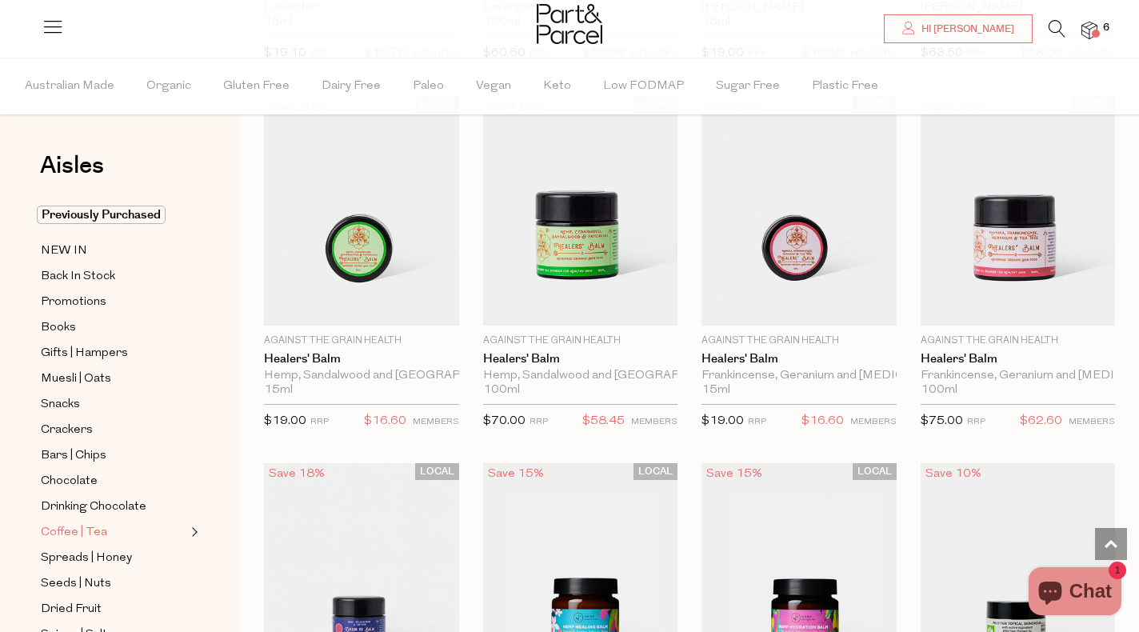
click at [66, 533] on span "Coffee | Tea" at bounding box center [74, 532] width 66 height 19
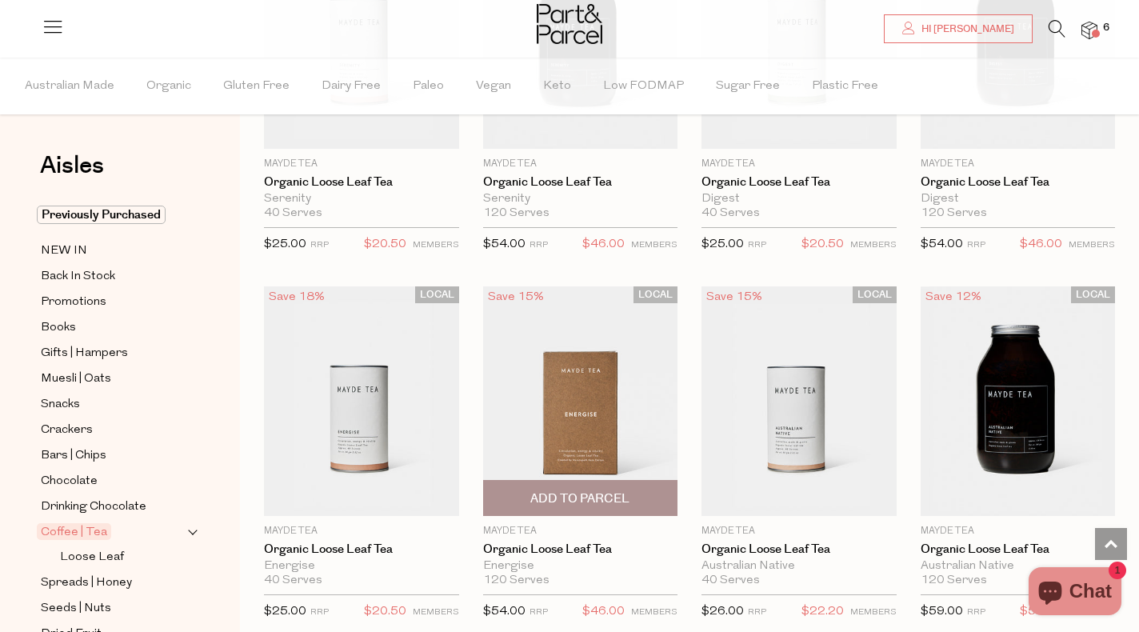
scroll to position [3687, 0]
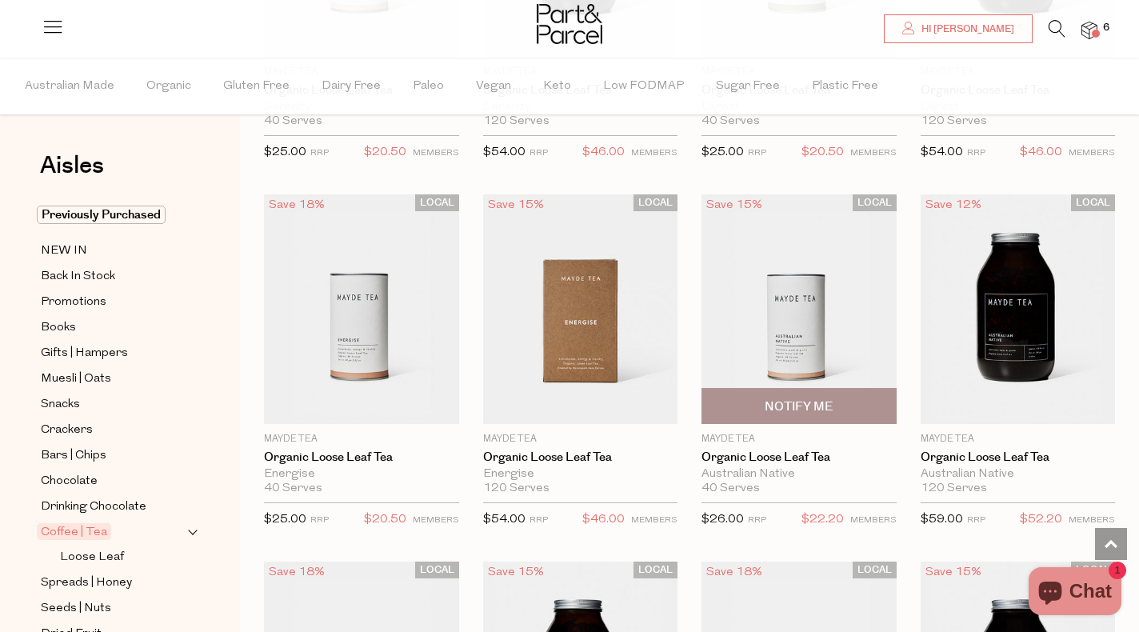
click at [816, 342] on img at bounding box center [798, 308] width 195 height 229
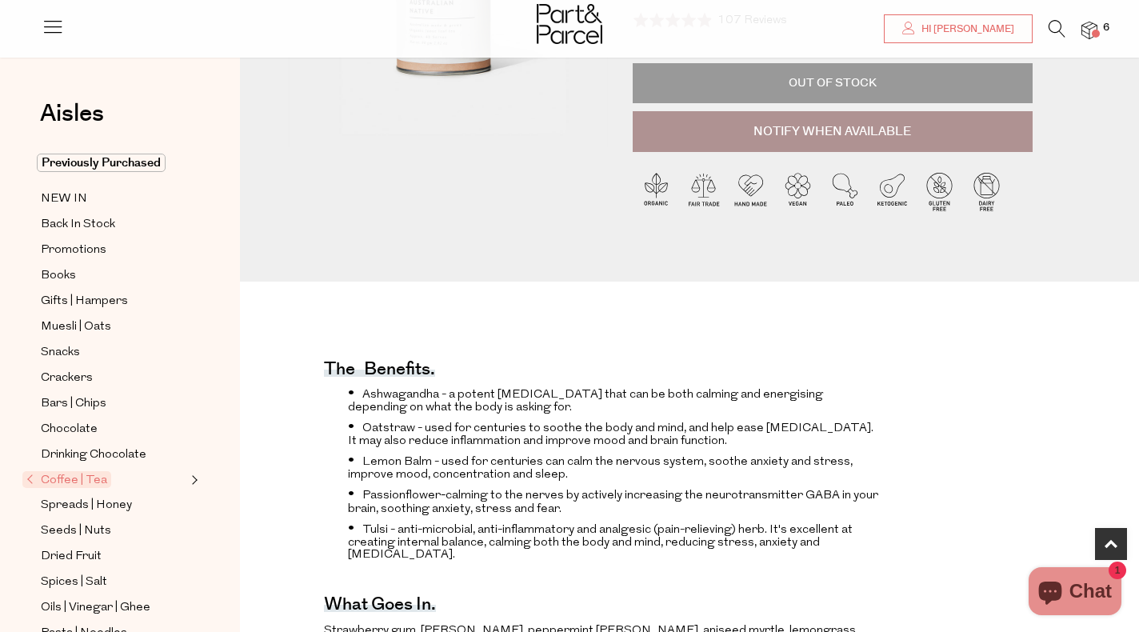
scroll to position [377, 0]
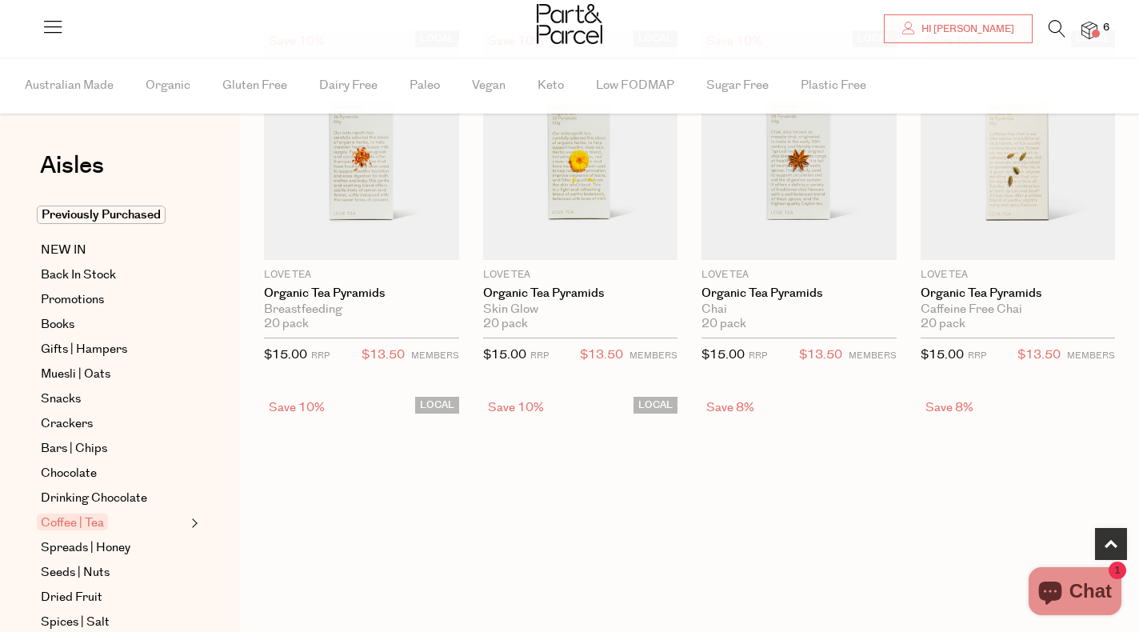
scroll to position [1490, 0]
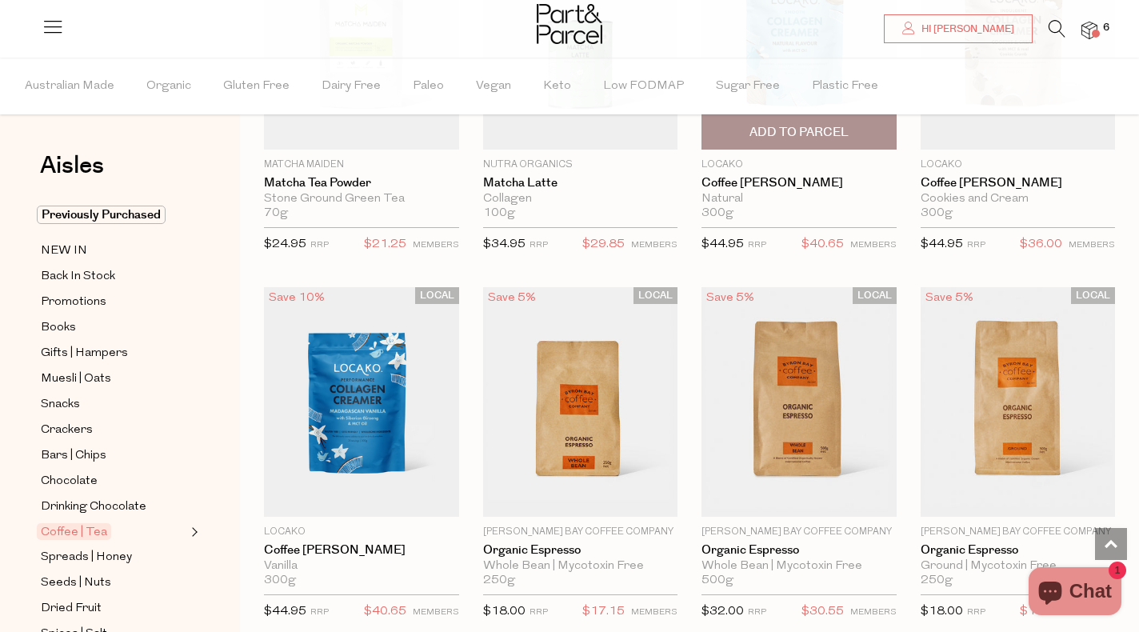
scroll to position [6190, 0]
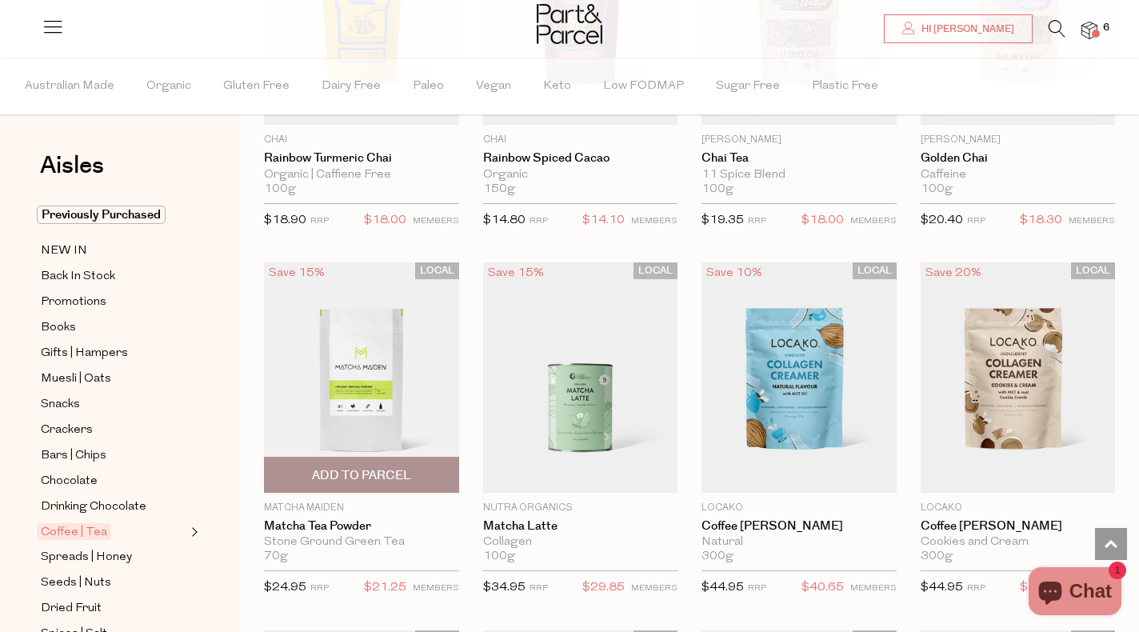
click at [369, 371] on img at bounding box center [361, 376] width 195 height 229
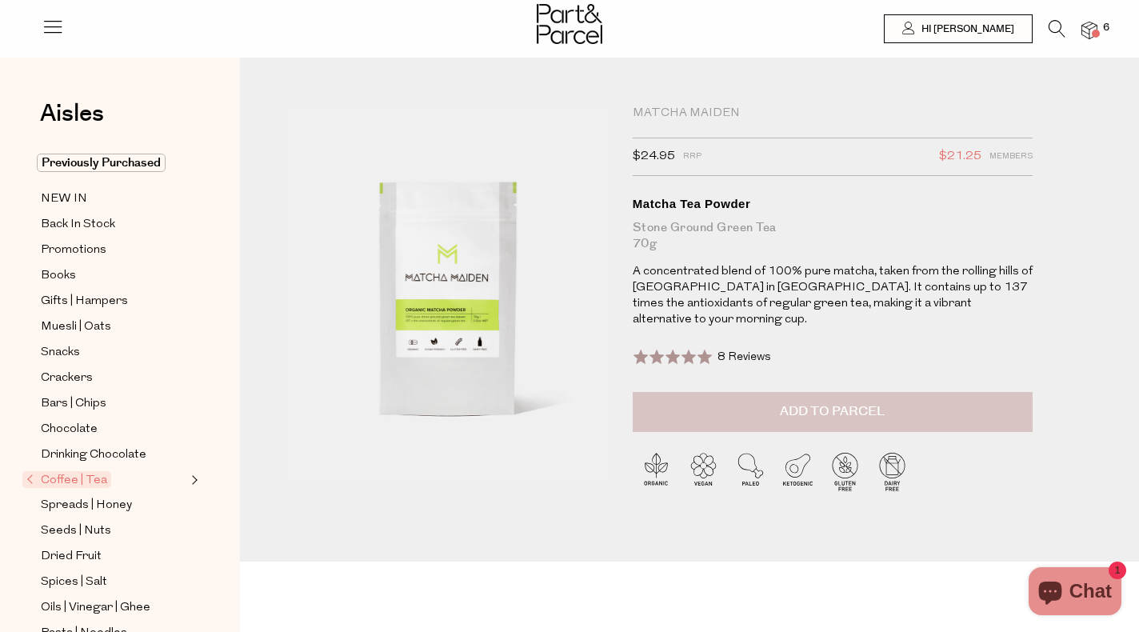
click at [876, 402] on span "Add to Parcel" at bounding box center [832, 411] width 105 height 18
click at [60, 346] on span "Snacks" at bounding box center [60, 352] width 39 height 19
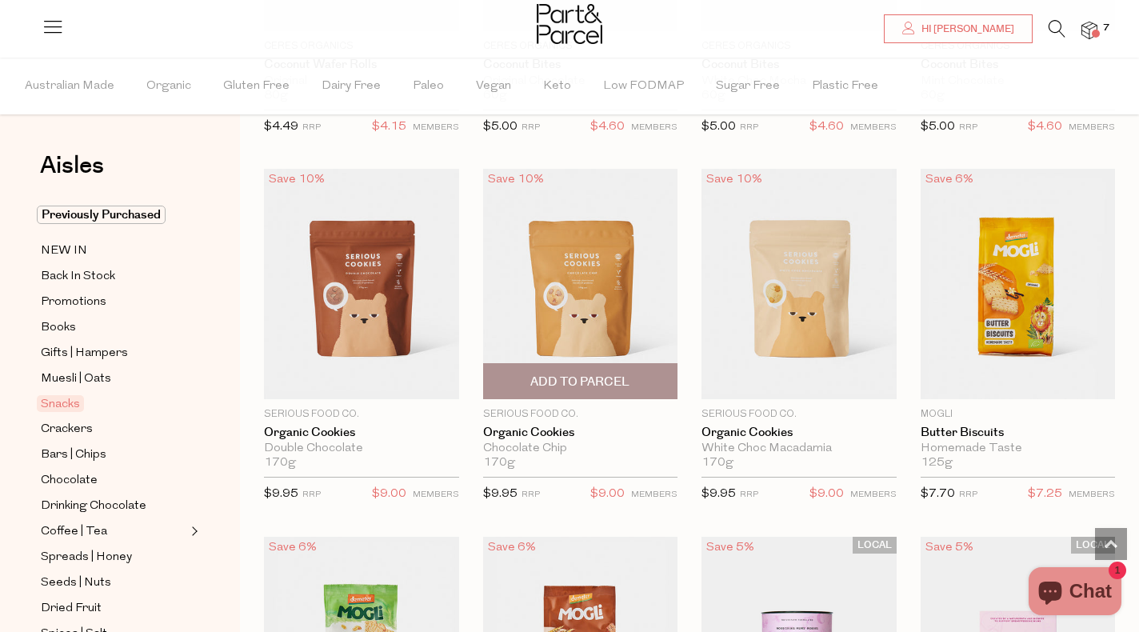
scroll to position [3474, 0]
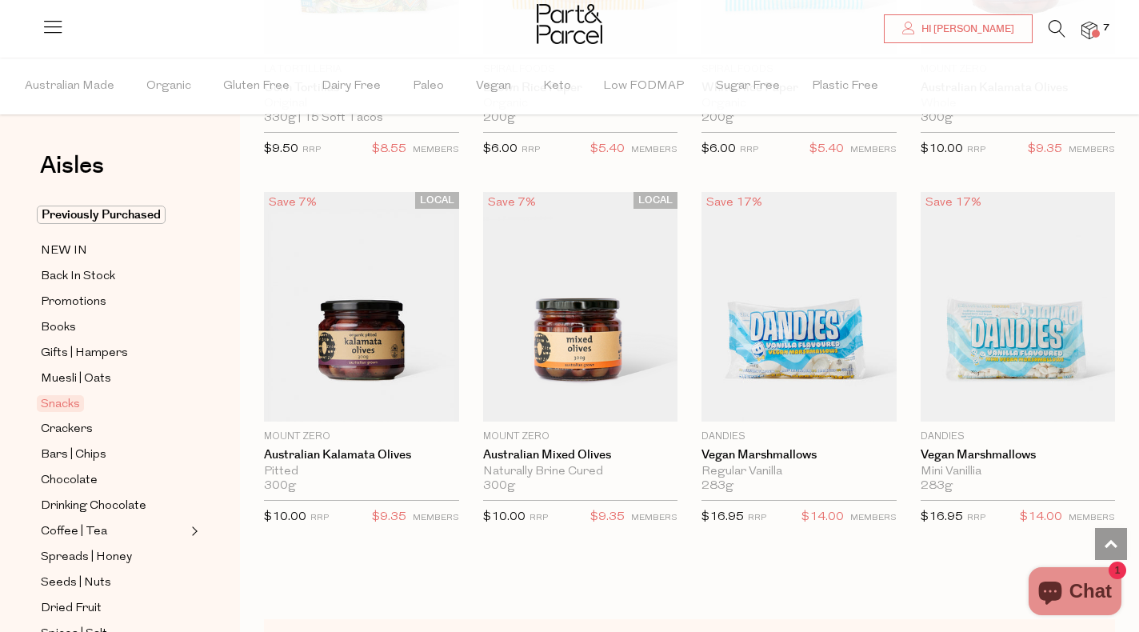
scroll to position [6100, 0]
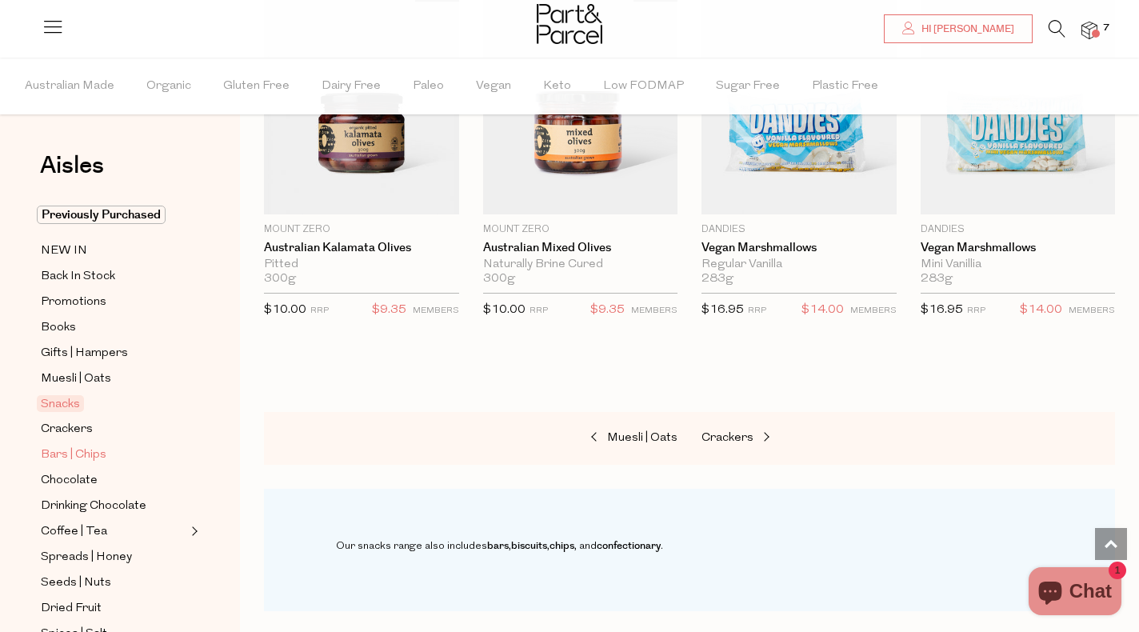
click at [94, 449] on span "Bars | Chips" at bounding box center [74, 454] width 66 height 19
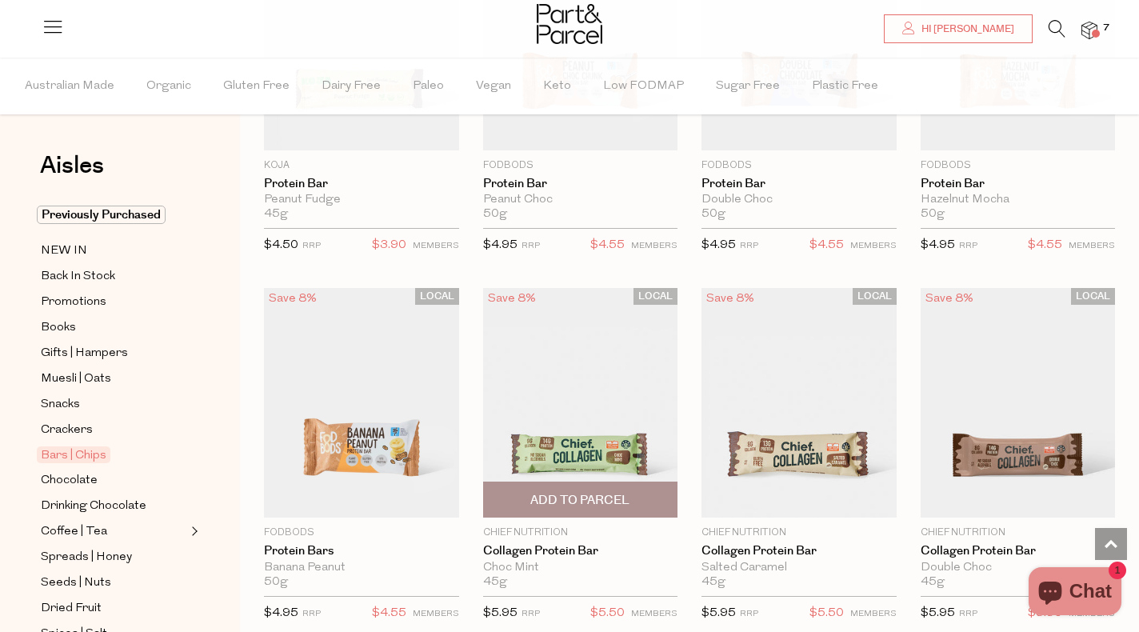
scroll to position [1794, 0]
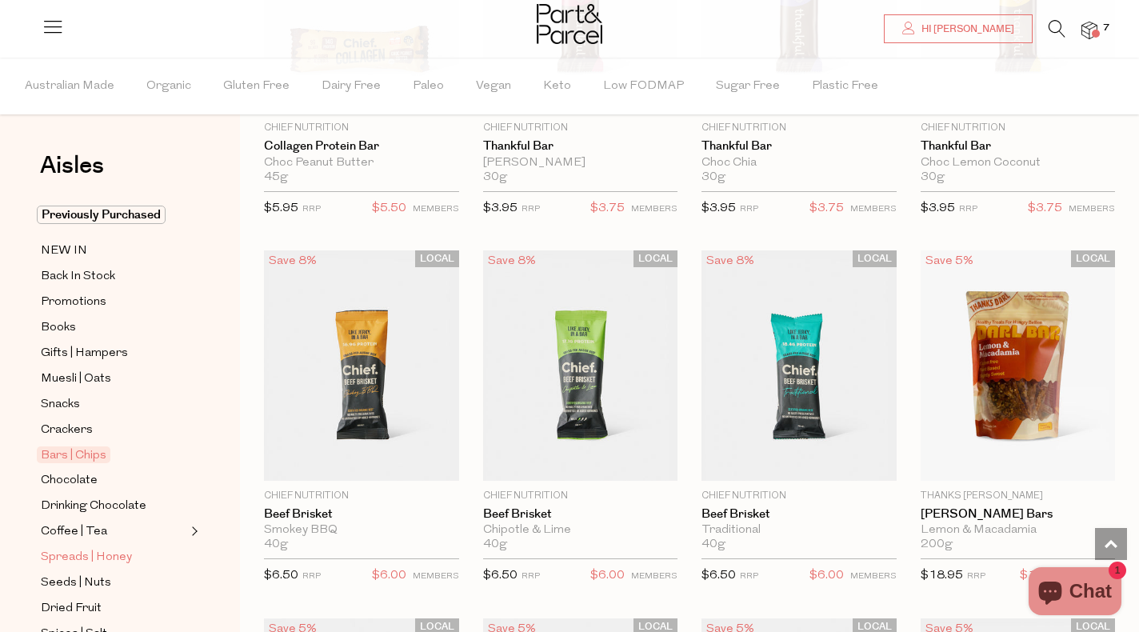
click at [121, 562] on span "Spreads | Honey" at bounding box center [86, 557] width 91 height 19
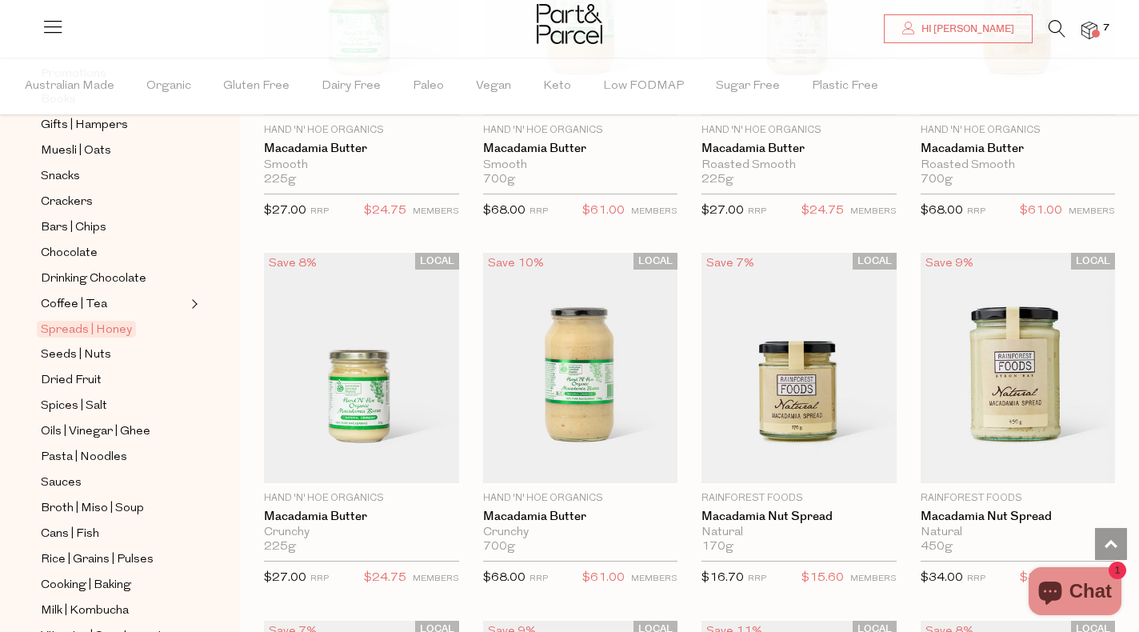
scroll to position [231, 0]
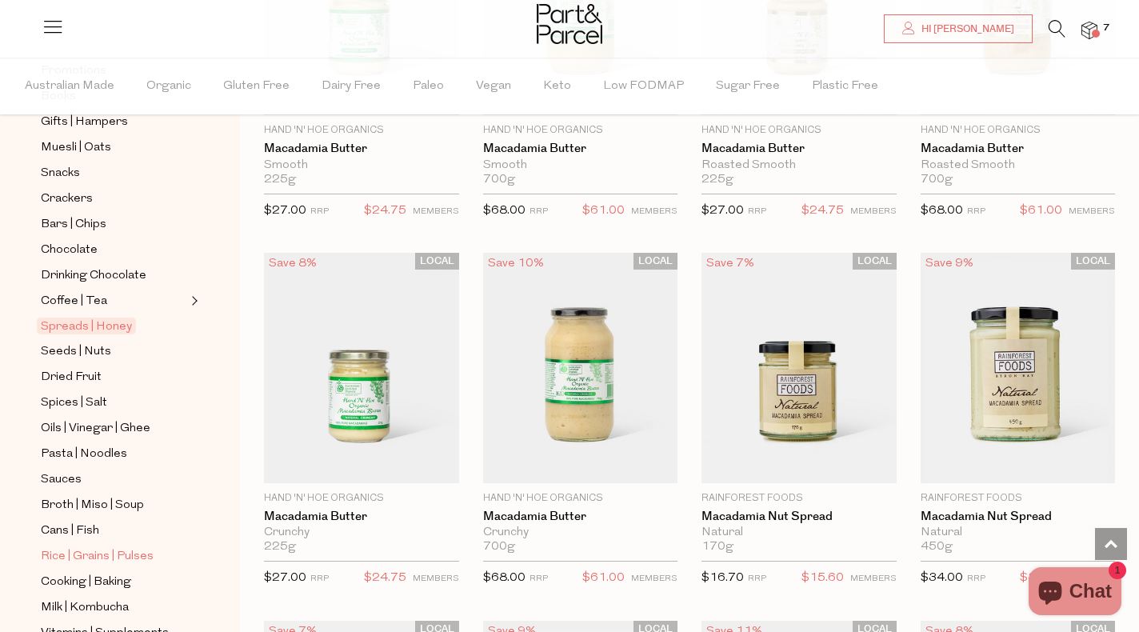
click at [151, 561] on span "Rice | Grains | Pulses" at bounding box center [97, 556] width 113 height 19
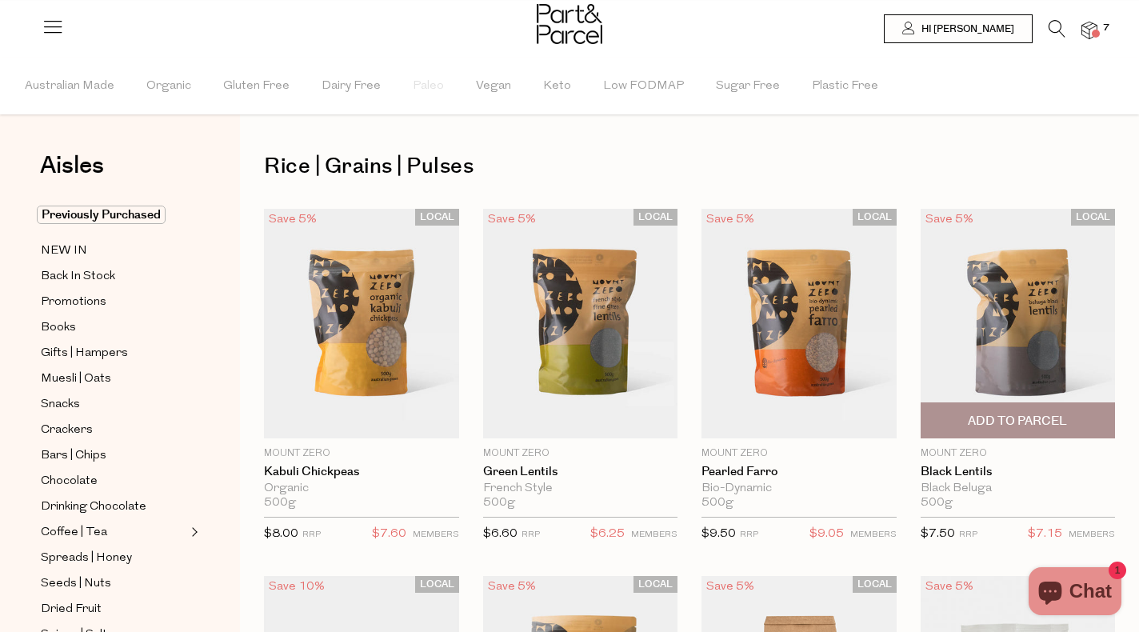
click at [1016, 352] on img at bounding box center [1017, 323] width 195 height 229
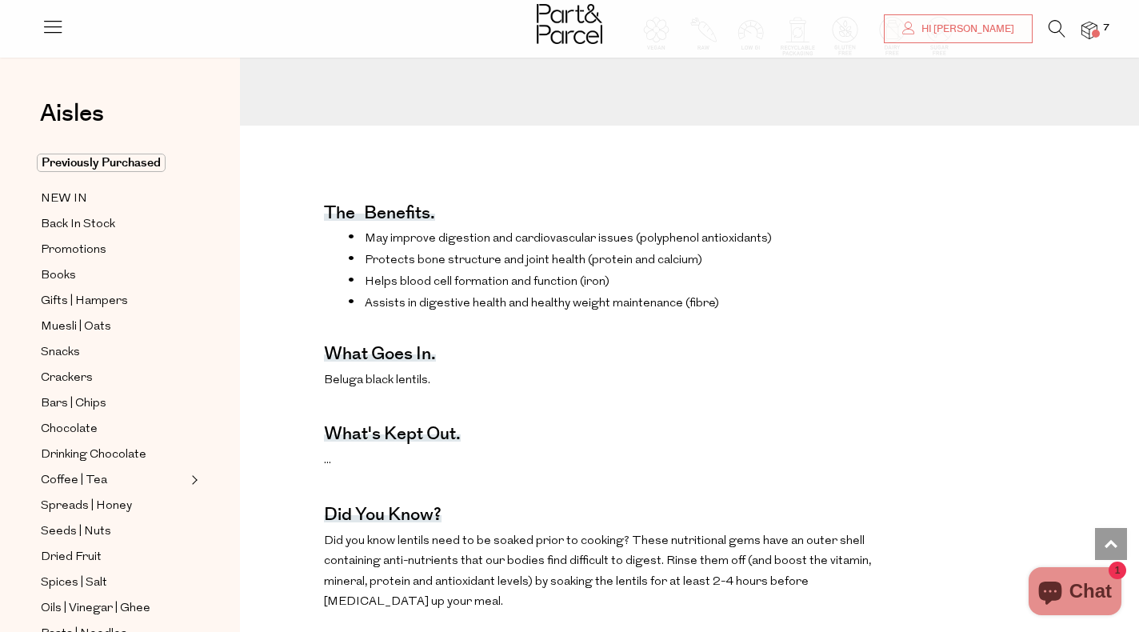
scroll to position [502, 0]
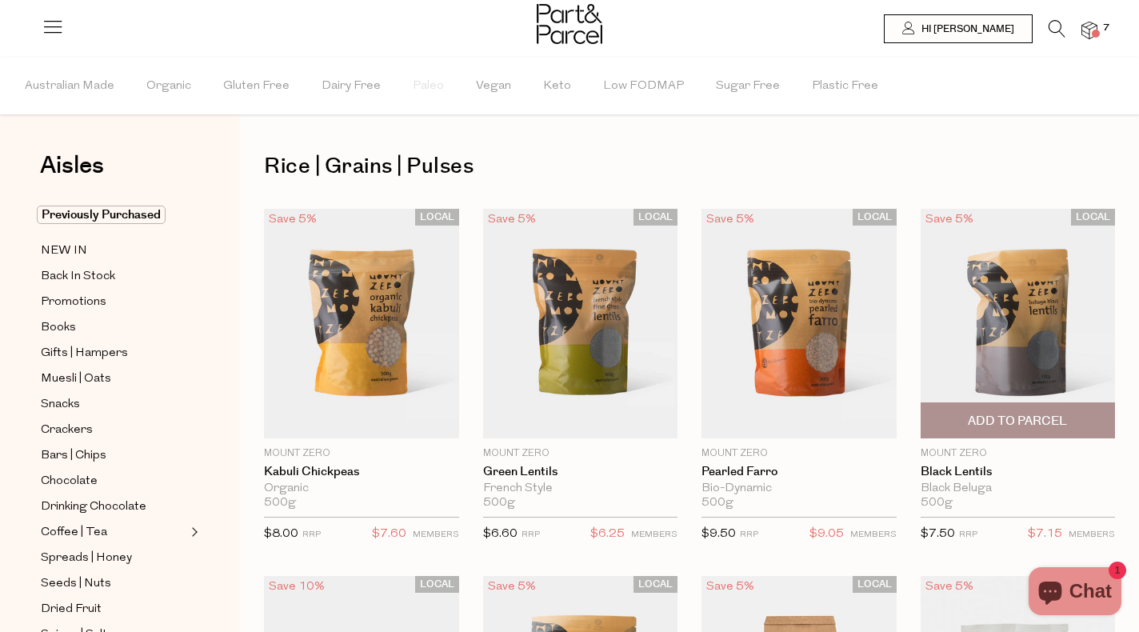
click at [978, 424] on span "Add To Parcel" at bounding box center [1017, 421] width 99 height 17
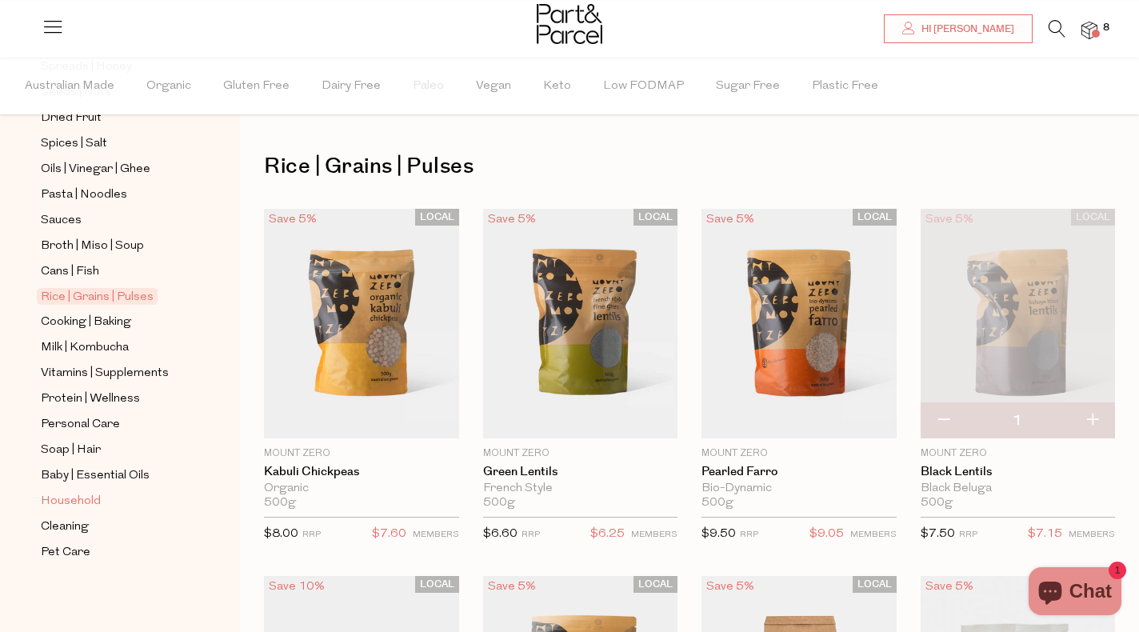
scroll to position [197, 0]
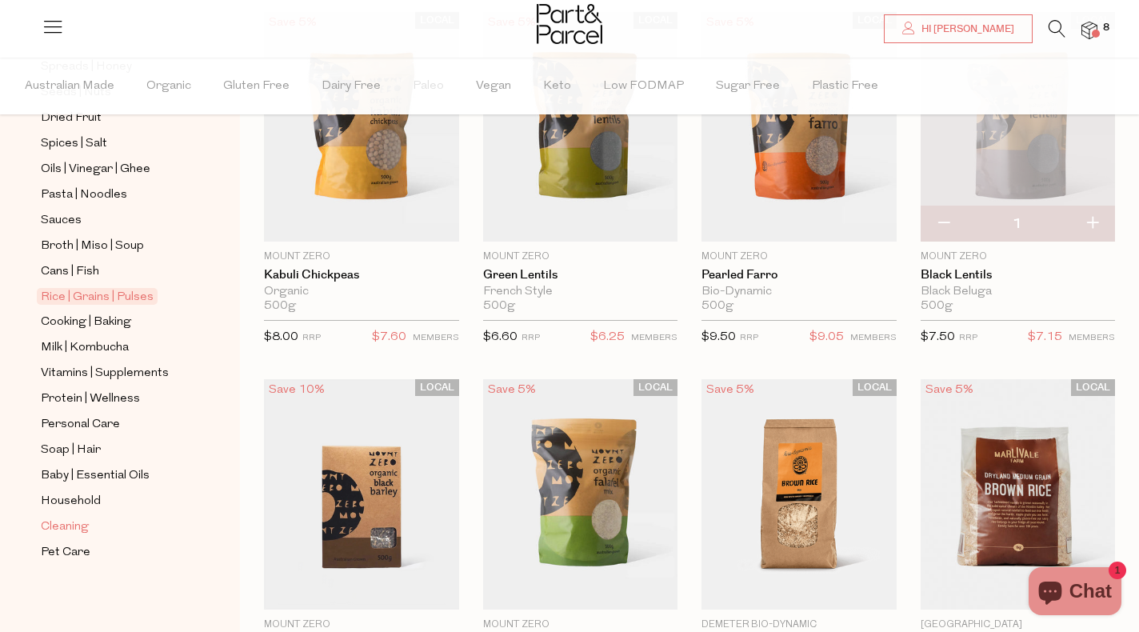
click at [72, 525] on span "Cleaning" at bounding box center [65, 526] width 48 height 19
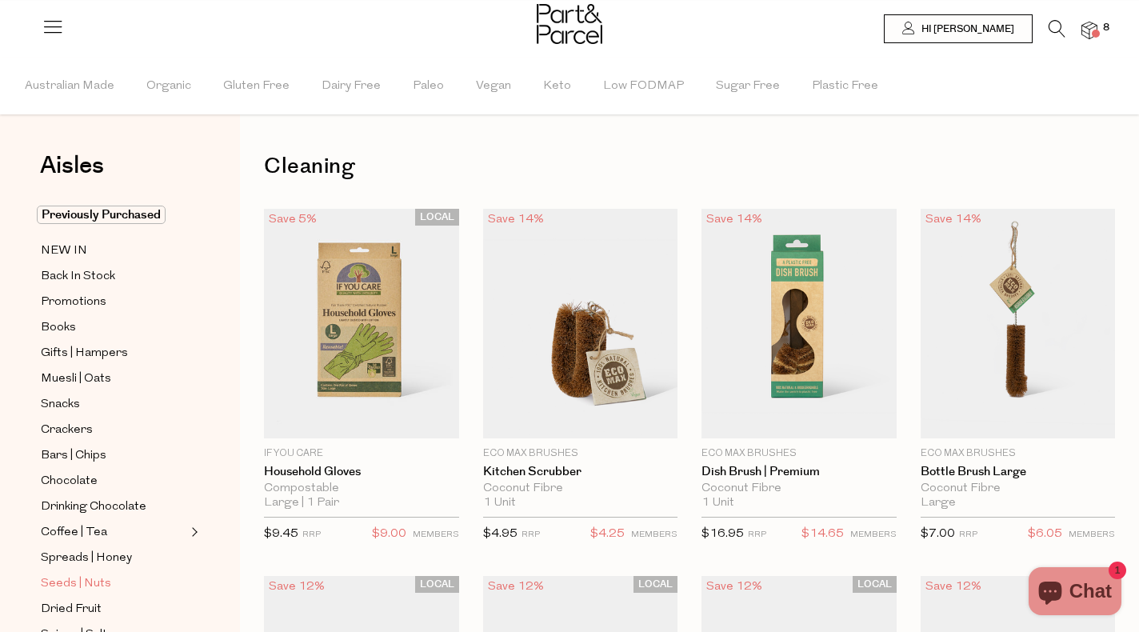
scroll to position [135, 0]
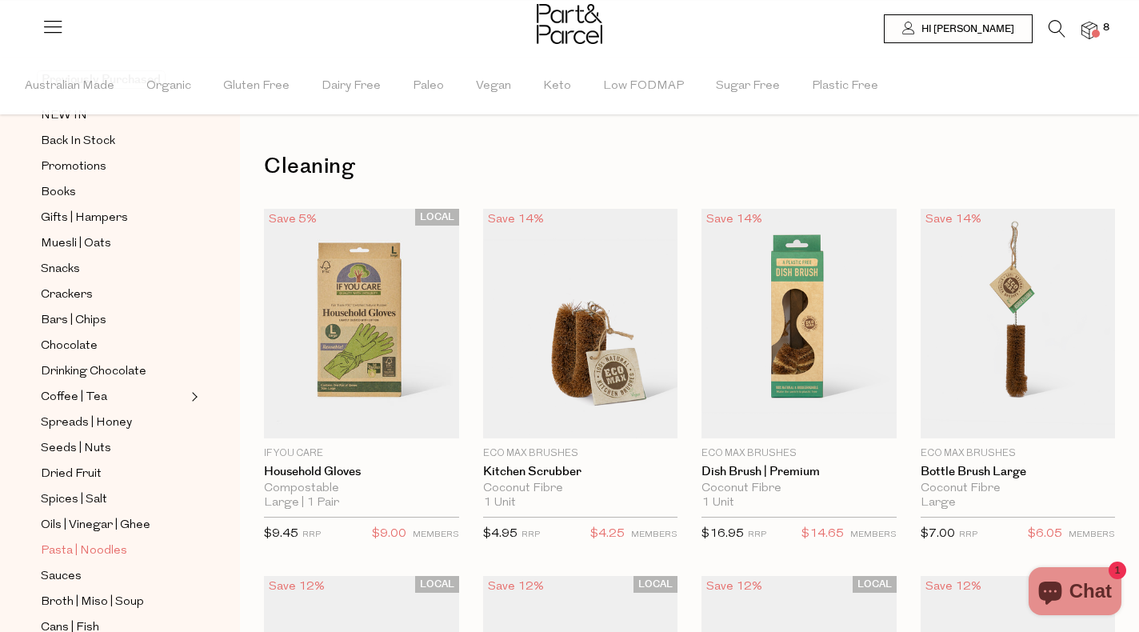
click at [106, 552] on span "Pasta | Noodles" at bounding box center [84, 550] width 86 height 19
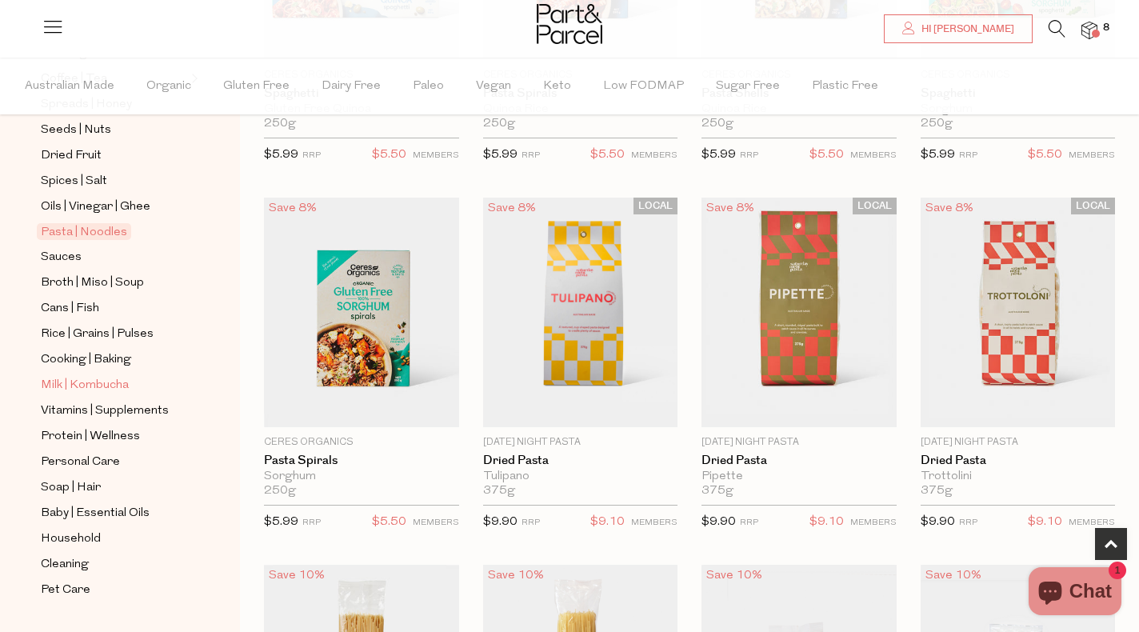
scroll to position [450, 0]
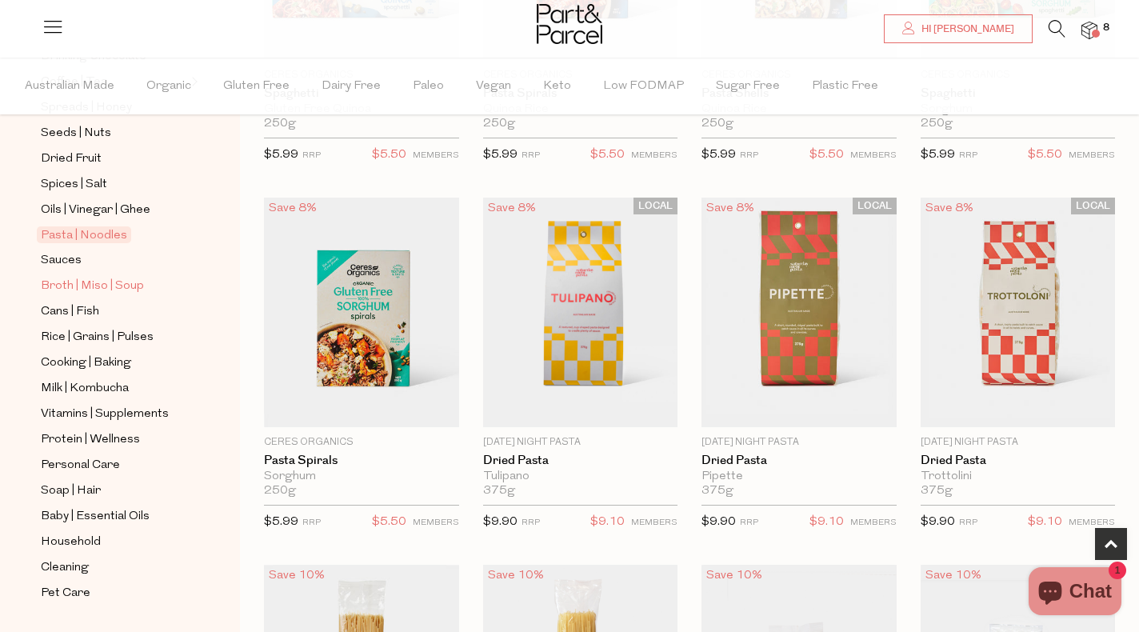
click at [138, 284] on span "Broth | Miso | Soup" at bounding box center [92, 286] width 103 height 19
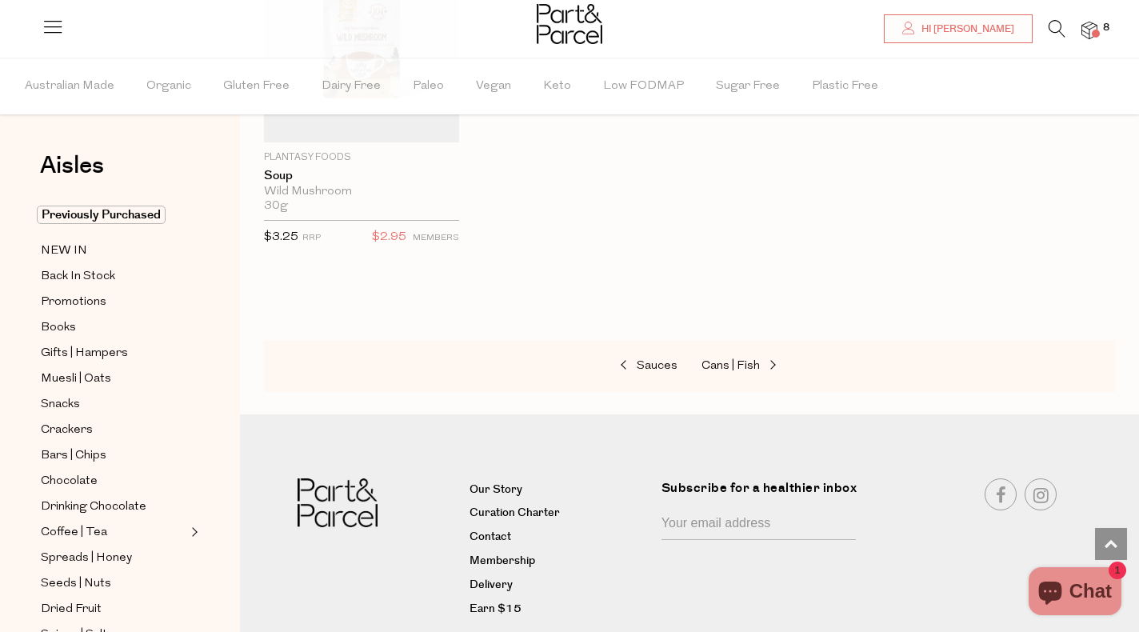
scroll to position [112, 0]
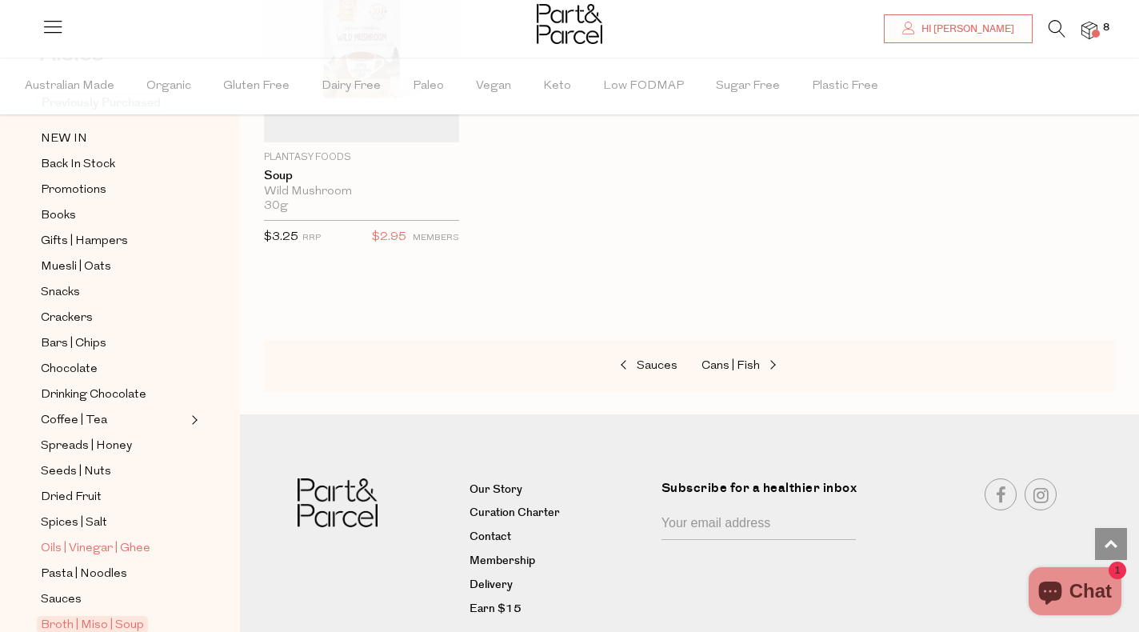
click at [98, 545] on span "Oils | Vinegar | Ghee" at bounding box center [96, 548] width 110 height 19
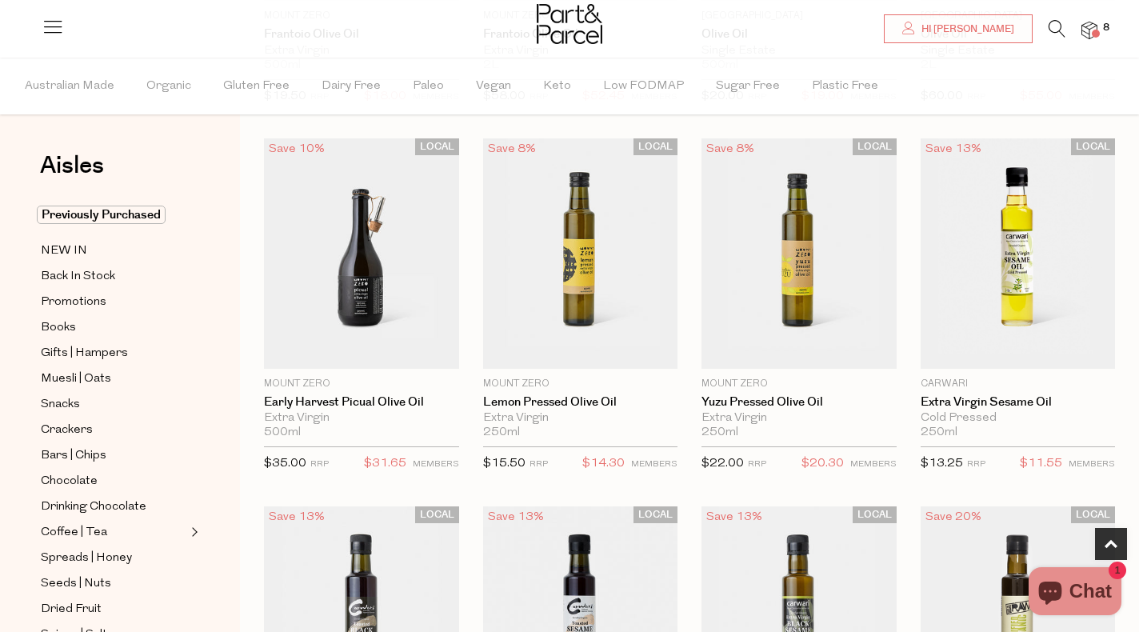
scroll to position [441, 0]
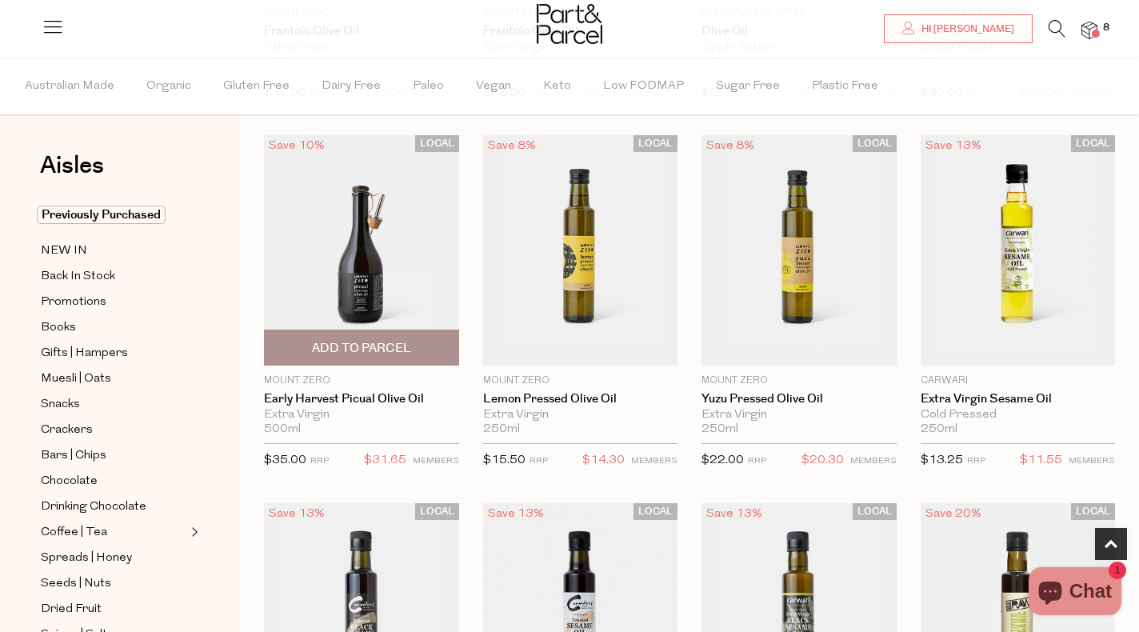
click at [352, 265] on img at bounding box center [361, 249] width 195 height 229
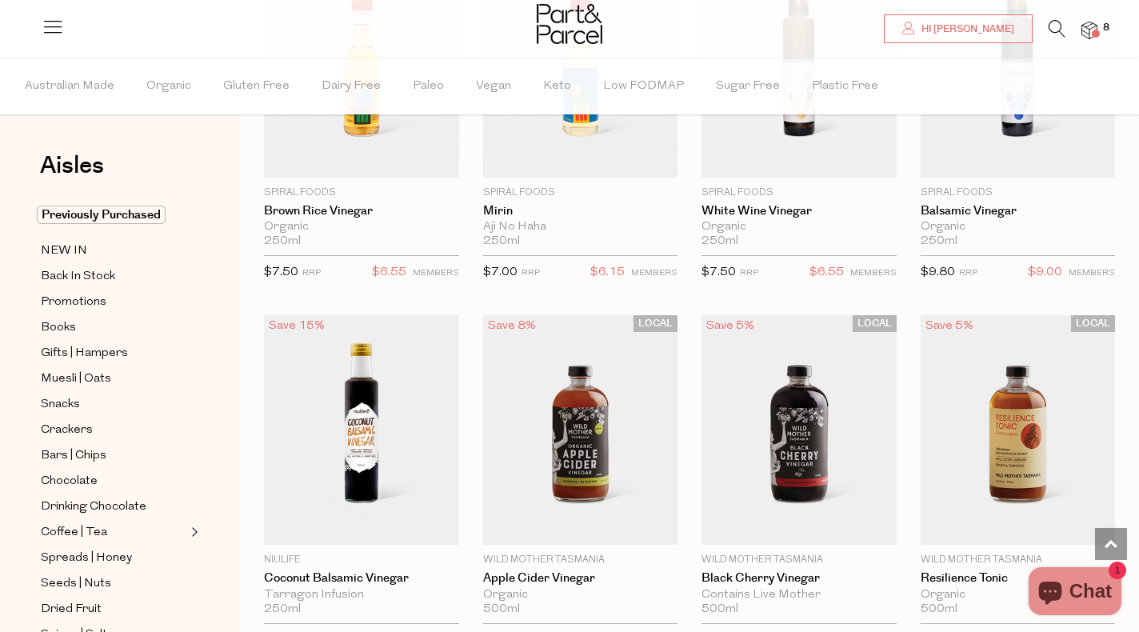
scroll to position [3203, 0]
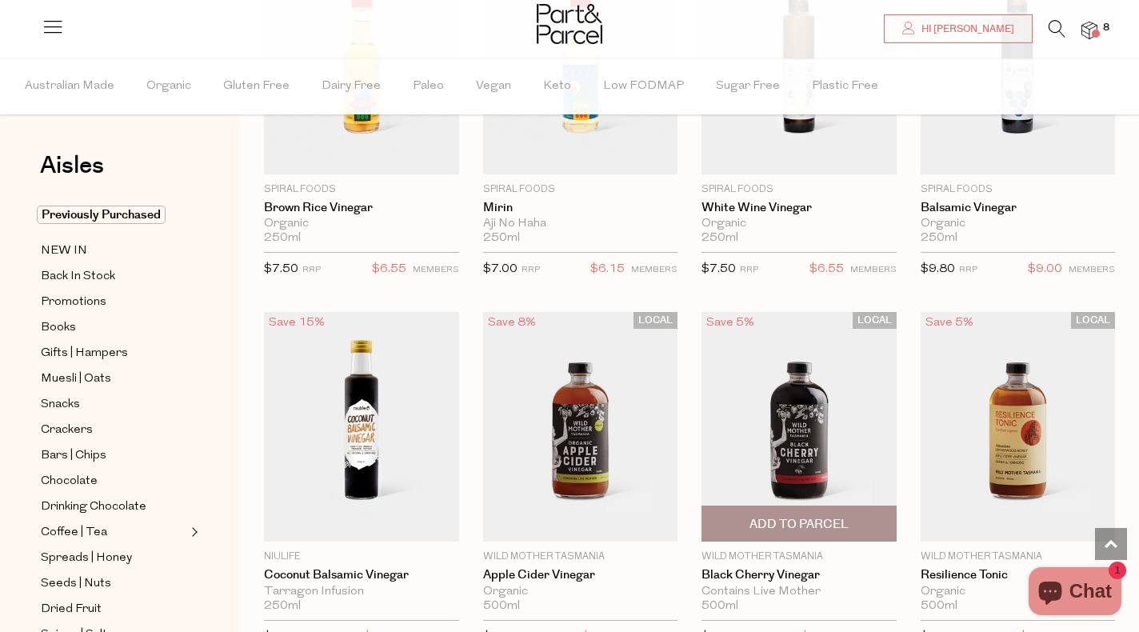
click at [823, 367] on img at bounding box center [798, 426] width 195 height 229
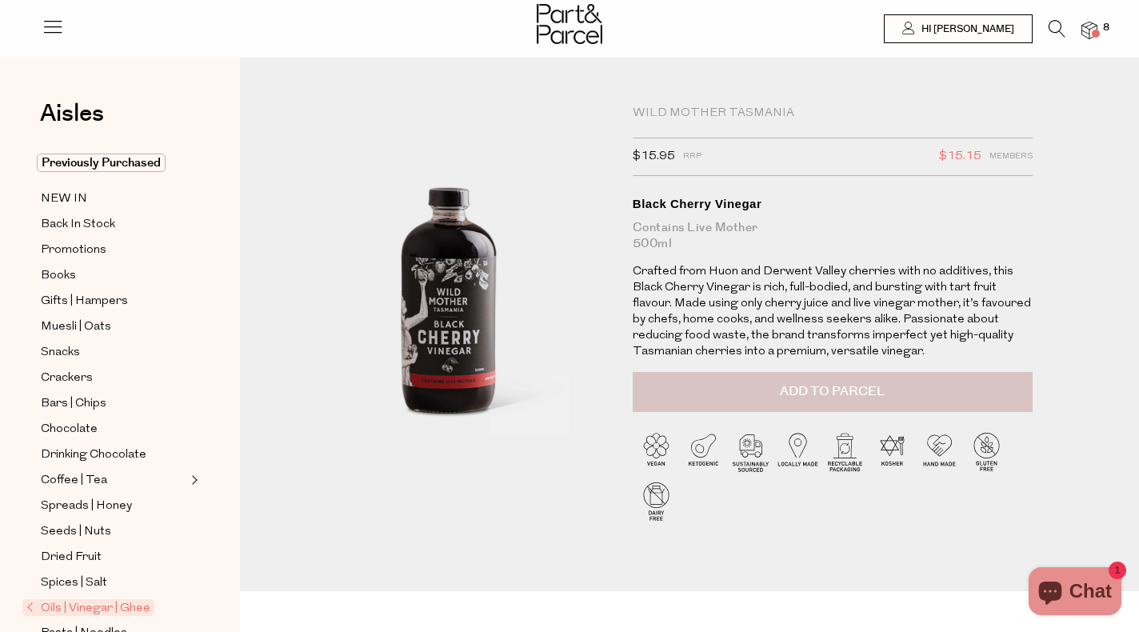
click at [779, 379] on button "Add to Parcel" at bounding box center [833, 392] width 400 height 40
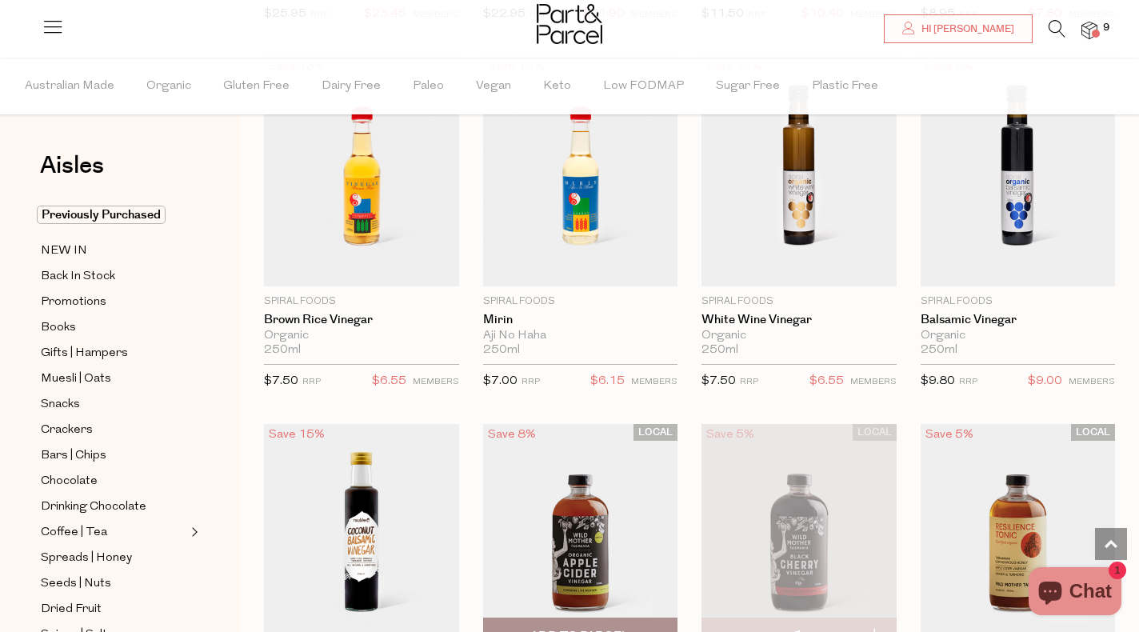
scroll to position [3114, 0]
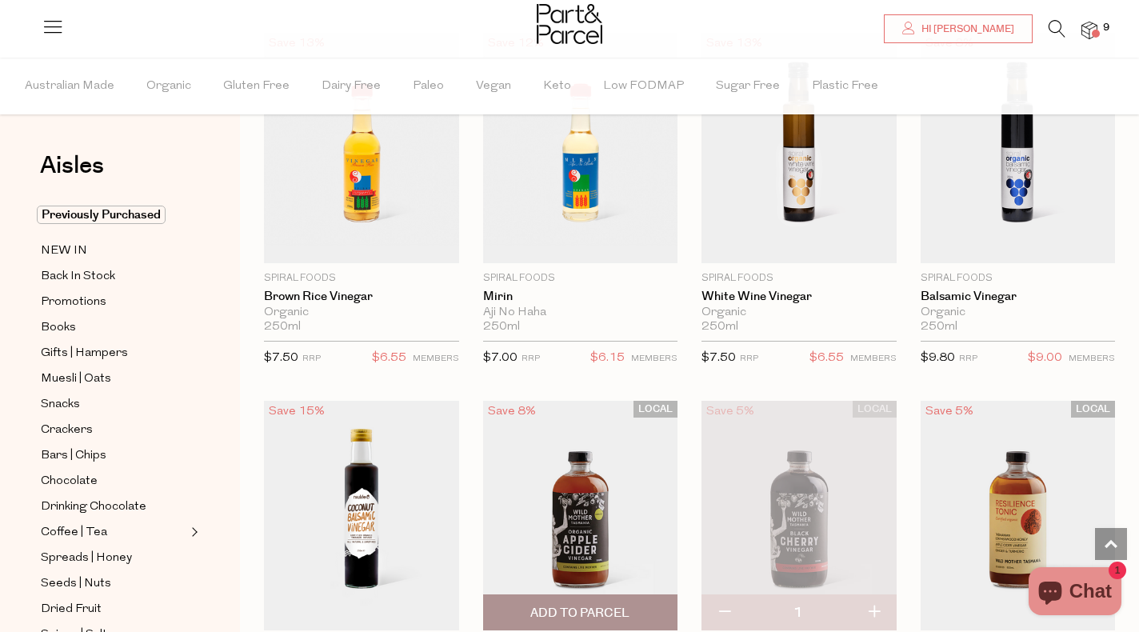
click at [595, 542] on img at bounding box center [580, 515] width 195 height 229
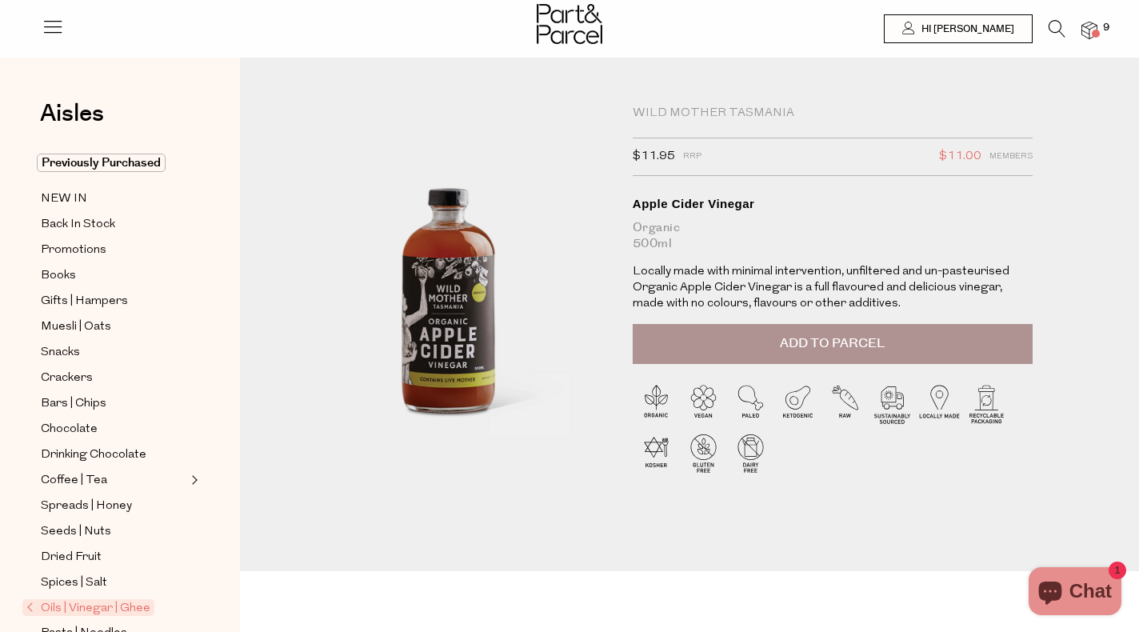
click at [1091, 28] on img at bounding box center [1089, 31] width 16 height 18
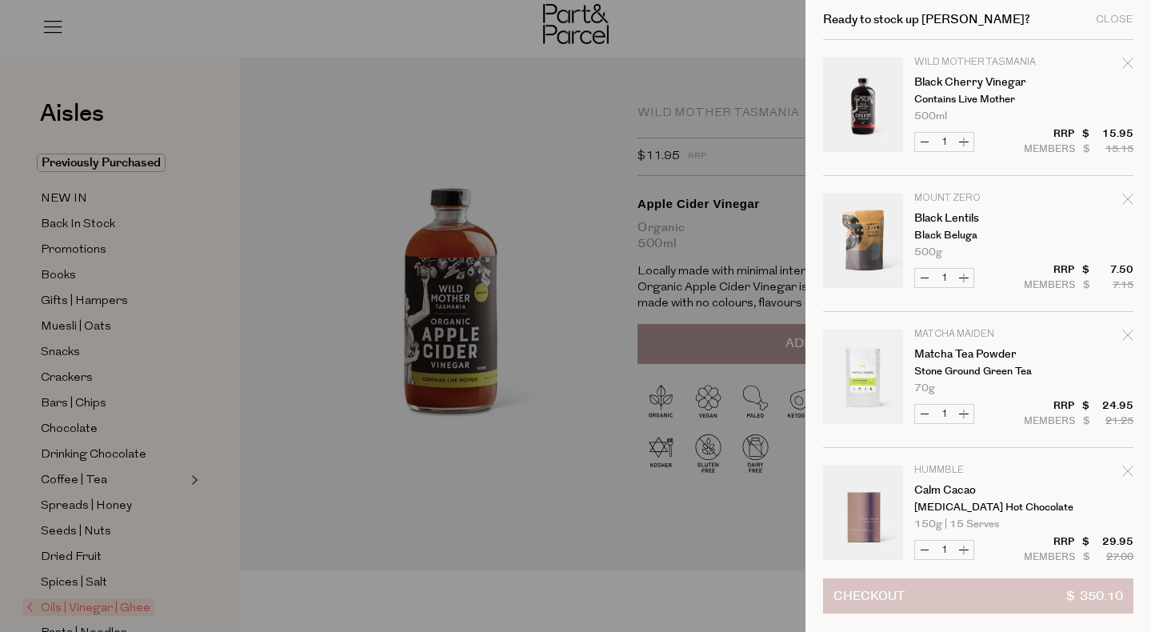
click at [887, 595] on span "Checkout" at bounding box center [868, 596] width 71 height 34
